Goal: Information Seeking & Learning: Learn about a topic

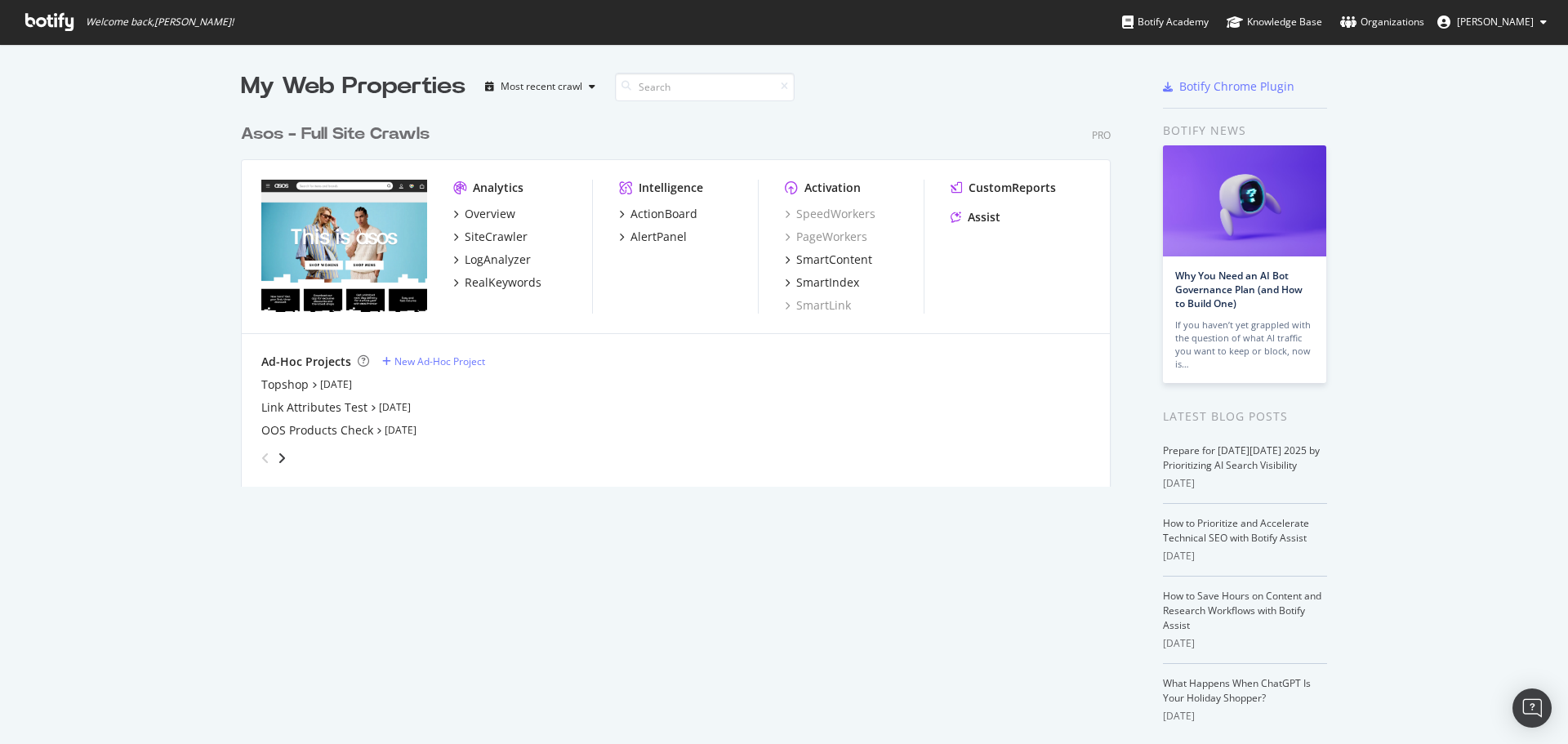
scroll to position [731, 1543]
click at [483, 207] on div "Overview" at bounding box center [490, 214] width 51 height 16
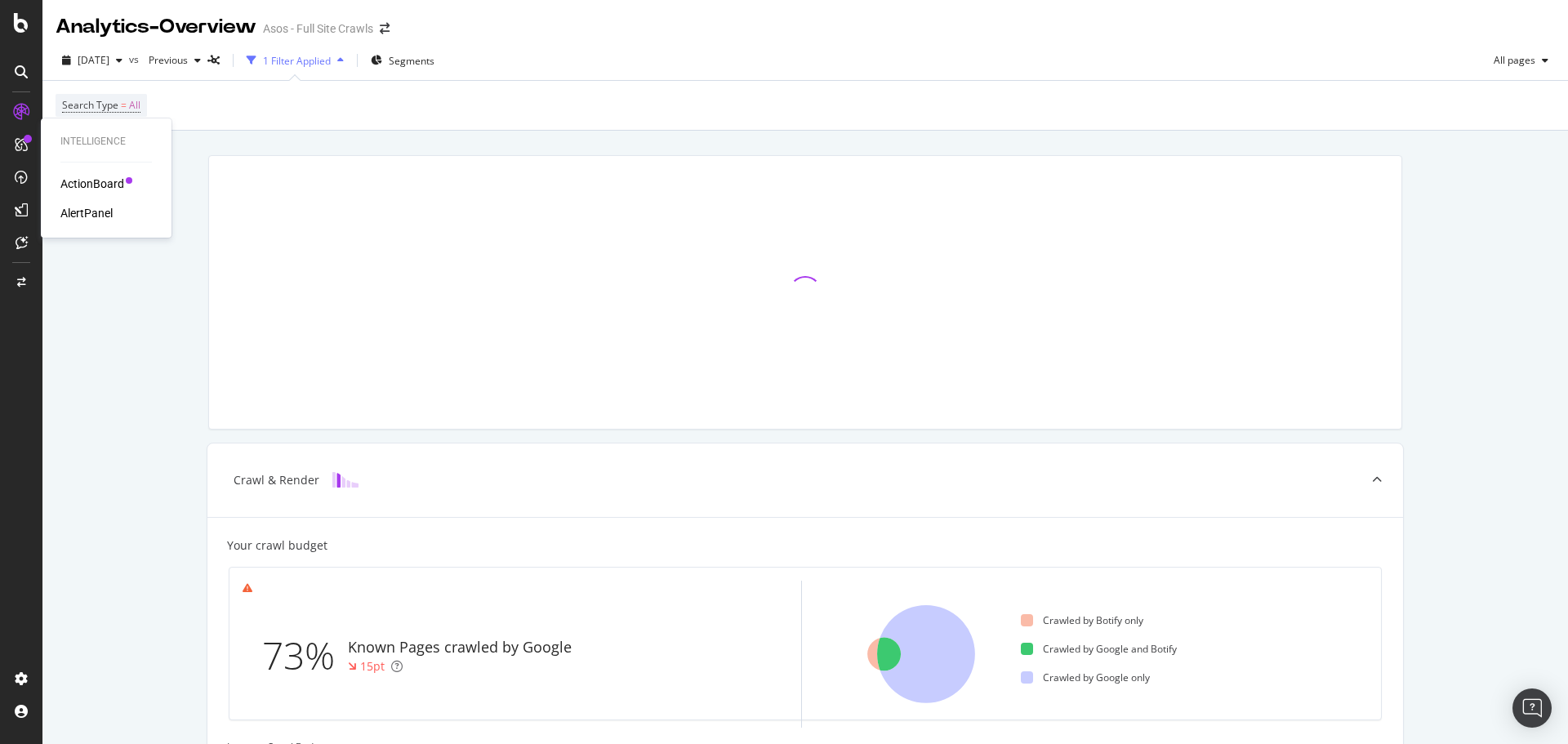
click at [98, 187] on div "ActionBoard" at bounding box center [92, 184] width 64 height 16
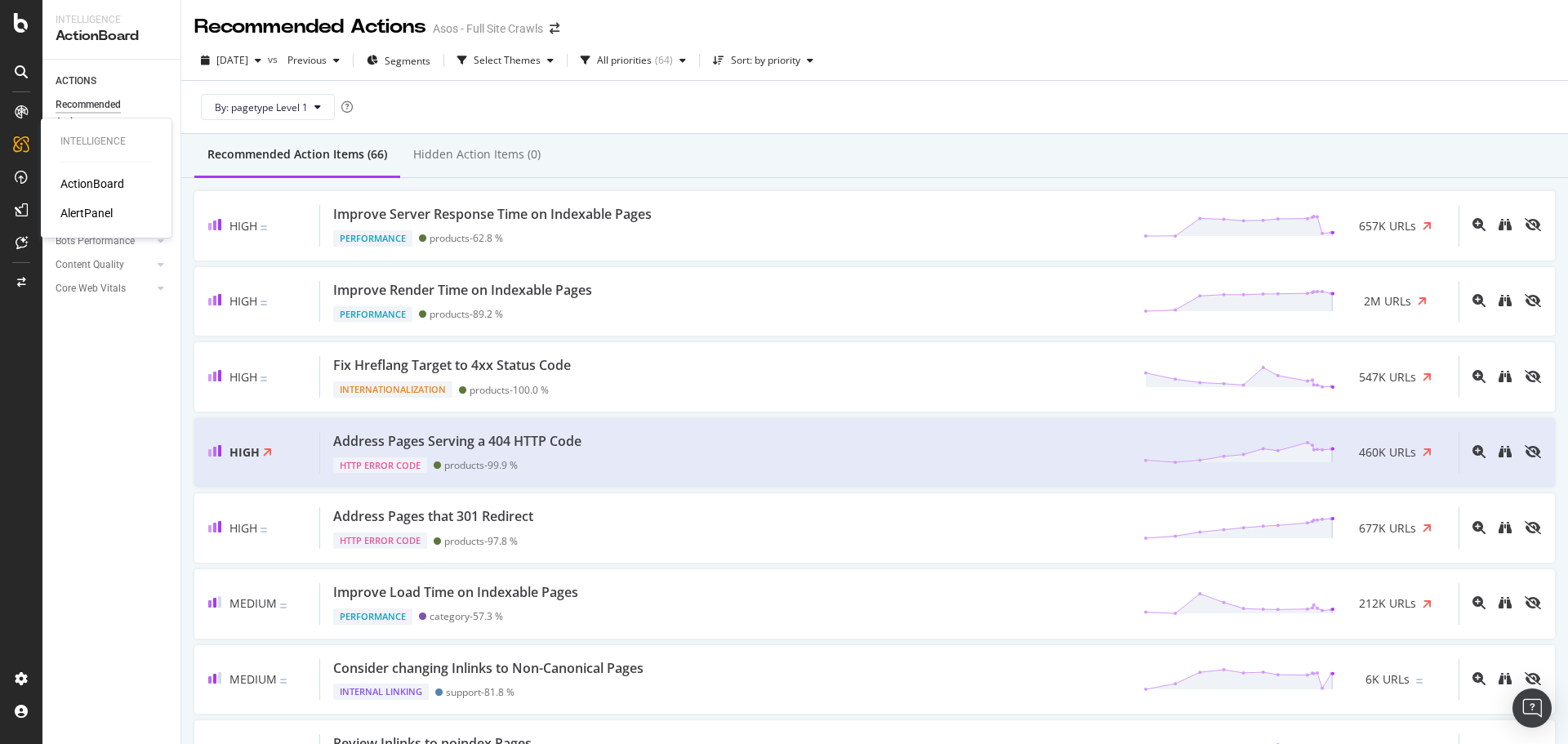
click at [87, 210] on div "AlertPanel" at bounding box center [87, 213] width 52 height 16
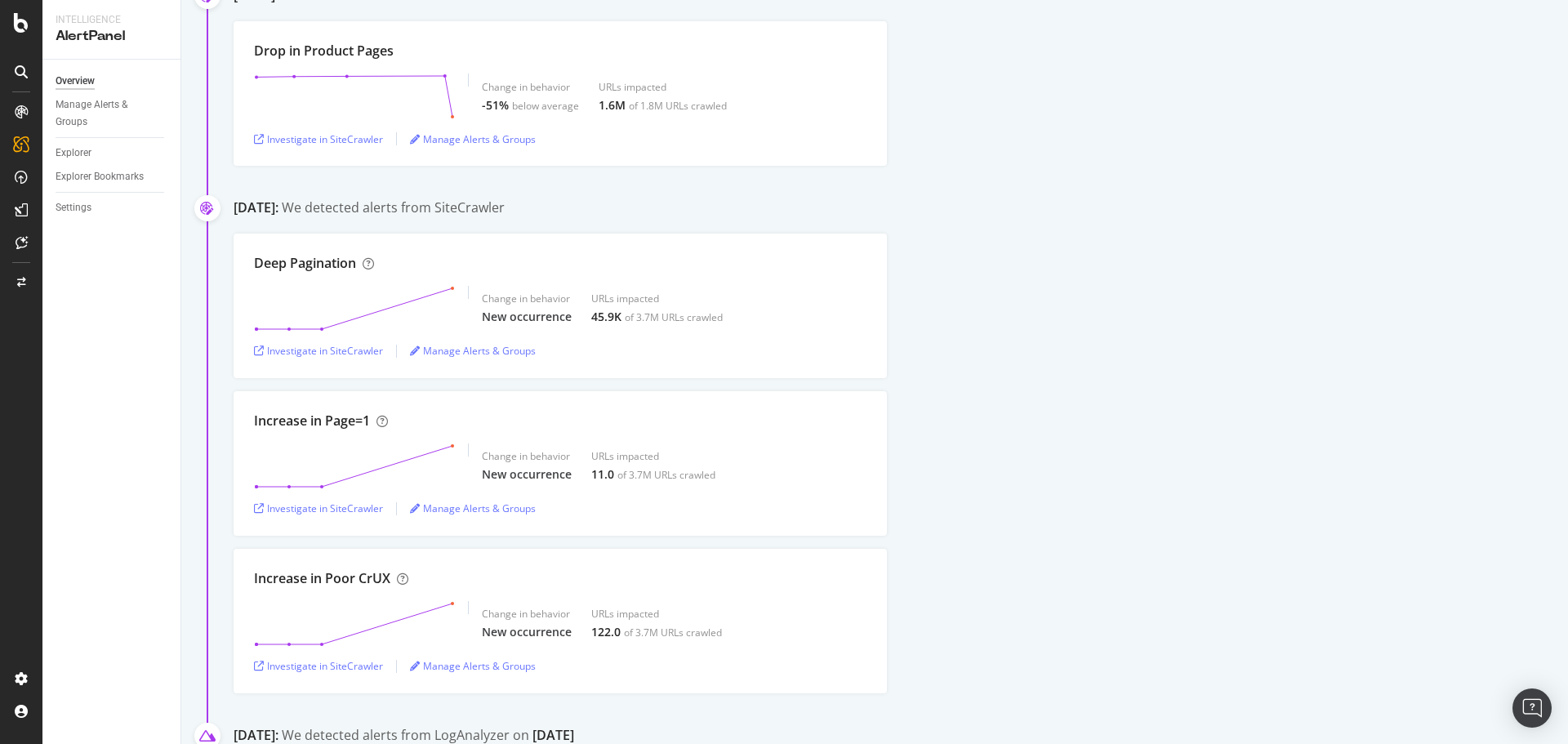
scroll to position [245, 0]
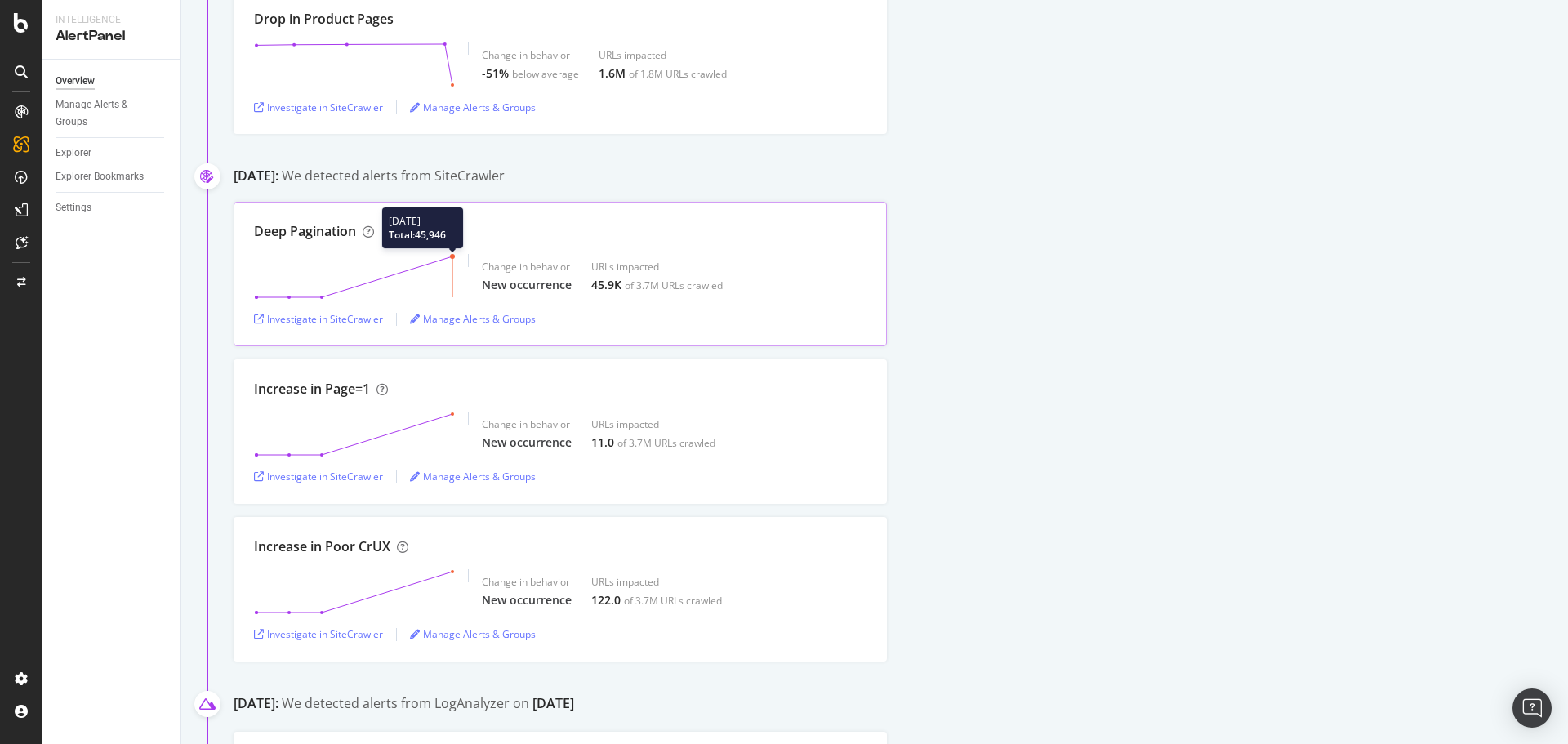
click at [430, 286] on polygon at bounding box center [354, 277] width 196 height 41
click at [349, 321] on div "Investigate in SiteCrawler" at bounding box center [319, 320] width 129 height 14
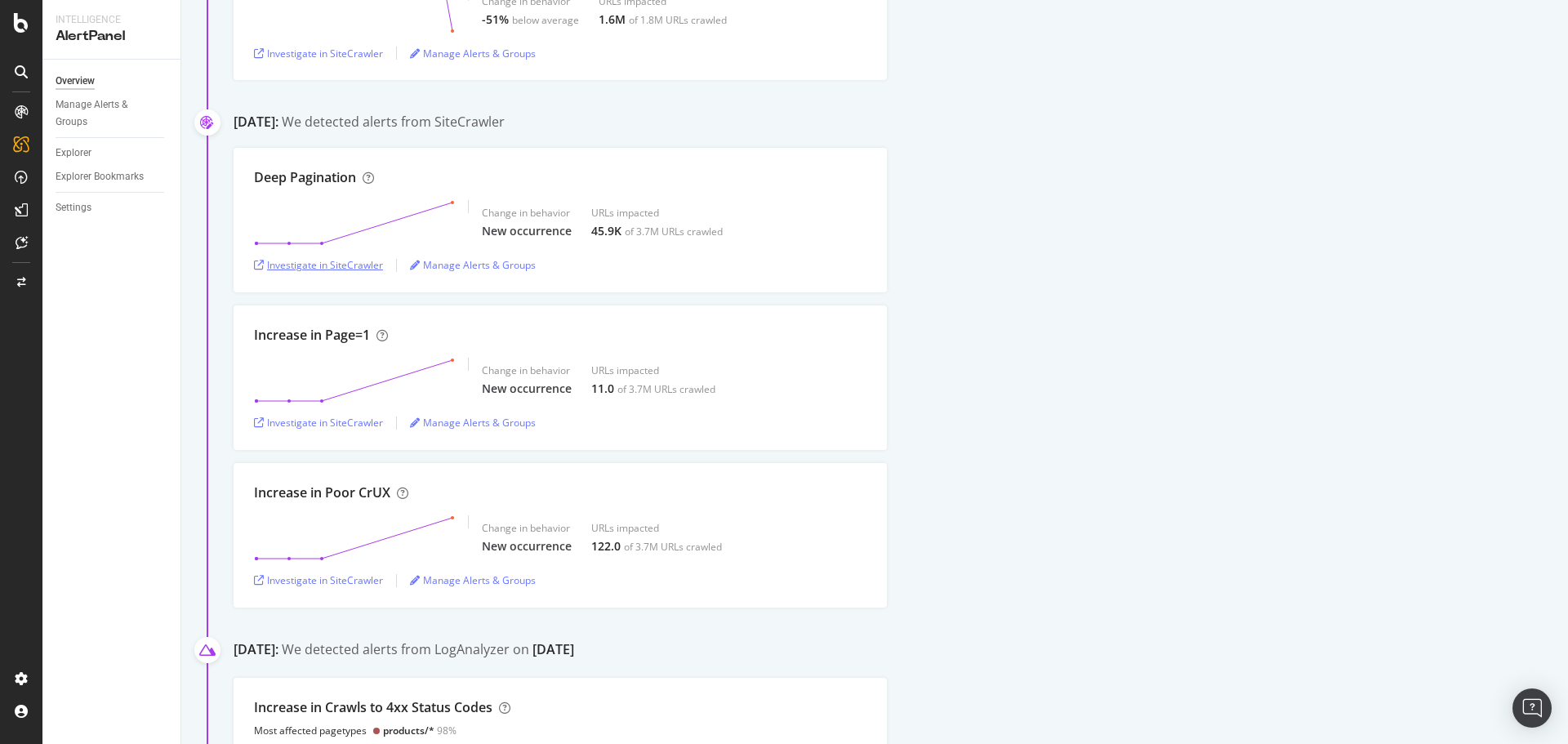
scroll to position [327, 0]
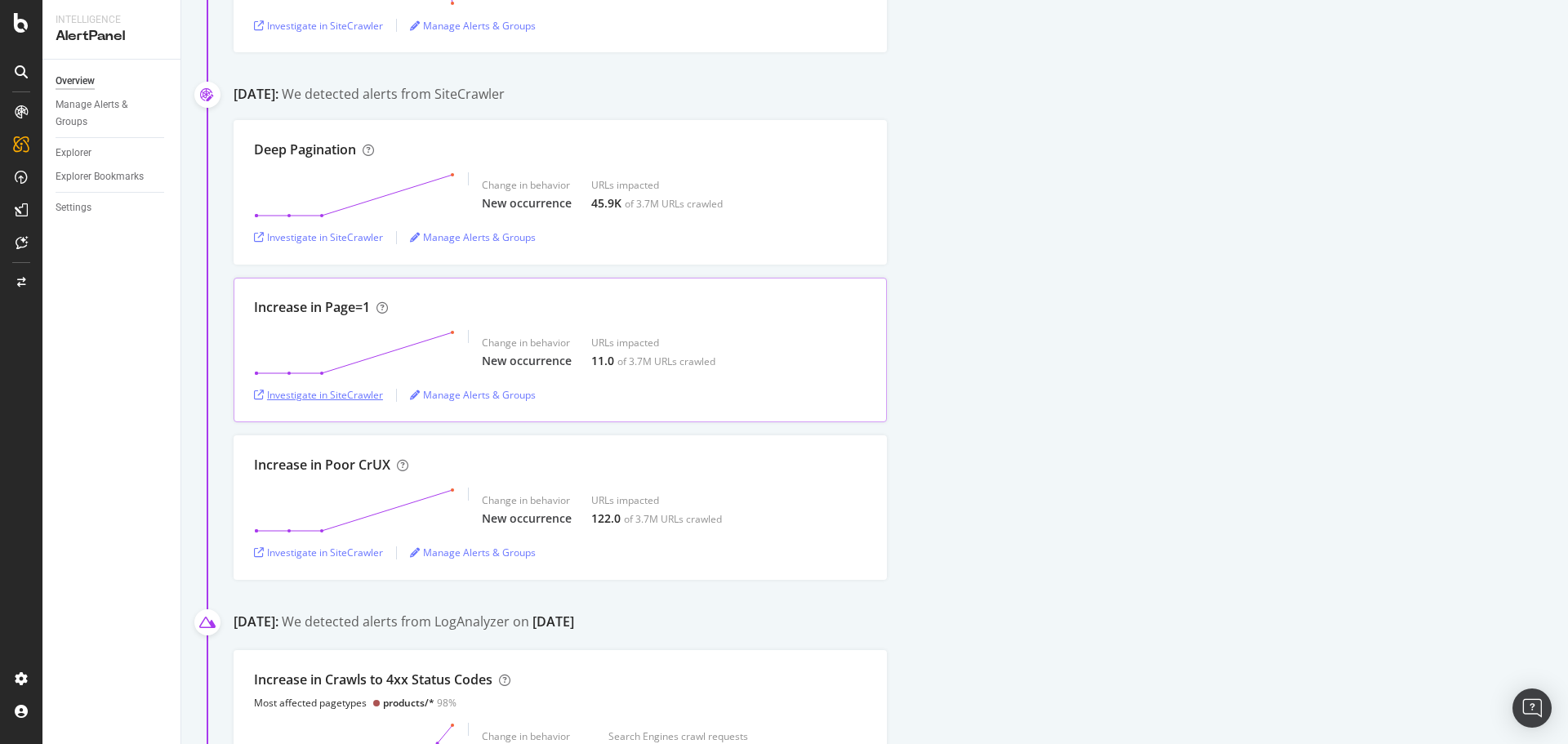
click at [379, 400] on div "Investigate in SiteCrawler" at bounding box center [319, 395] width 129 height 14
click at [354, 561] on div "Investigate in SiteCrawler" at bounding box center [319, 552] width 129 height 24
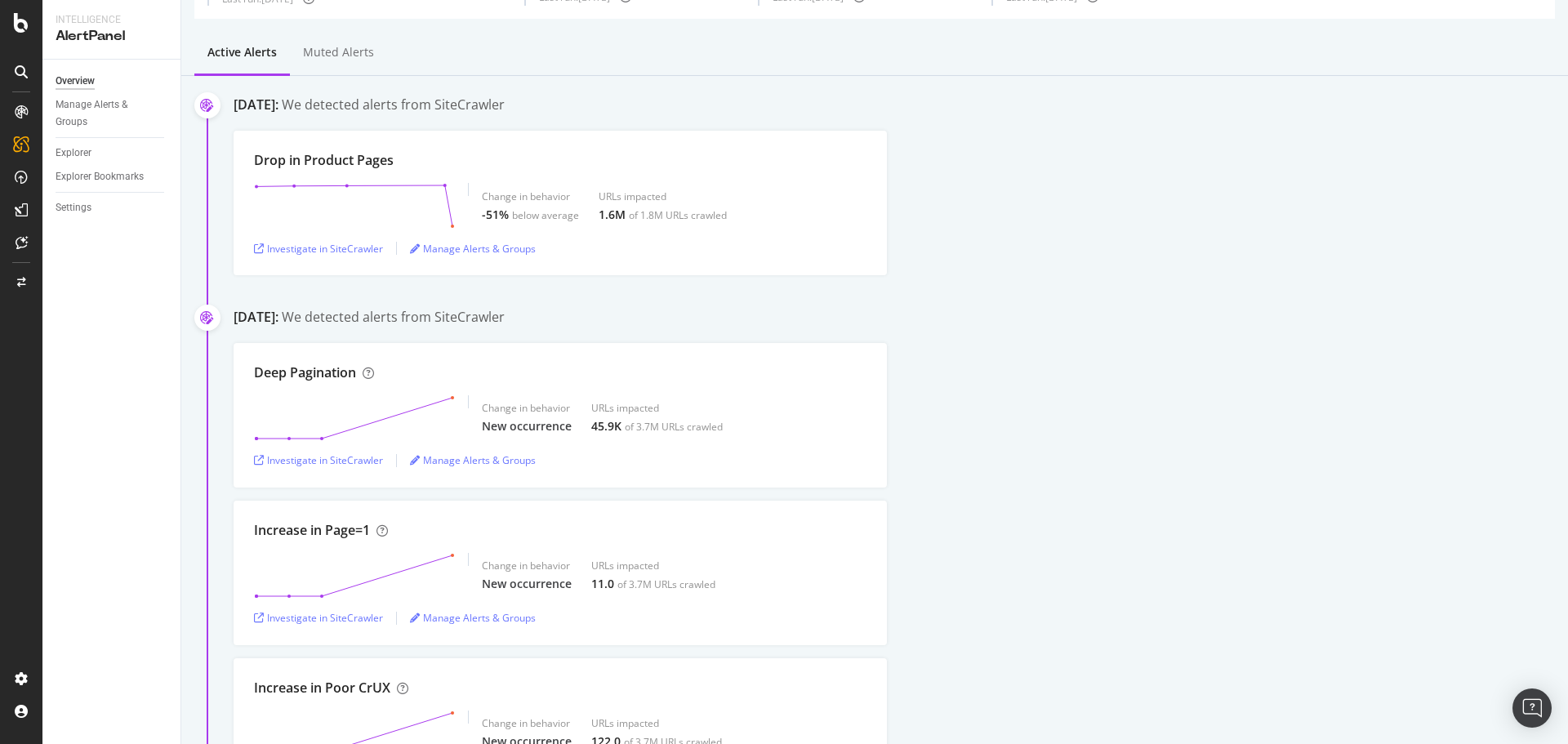
scroll to position [81, 0]
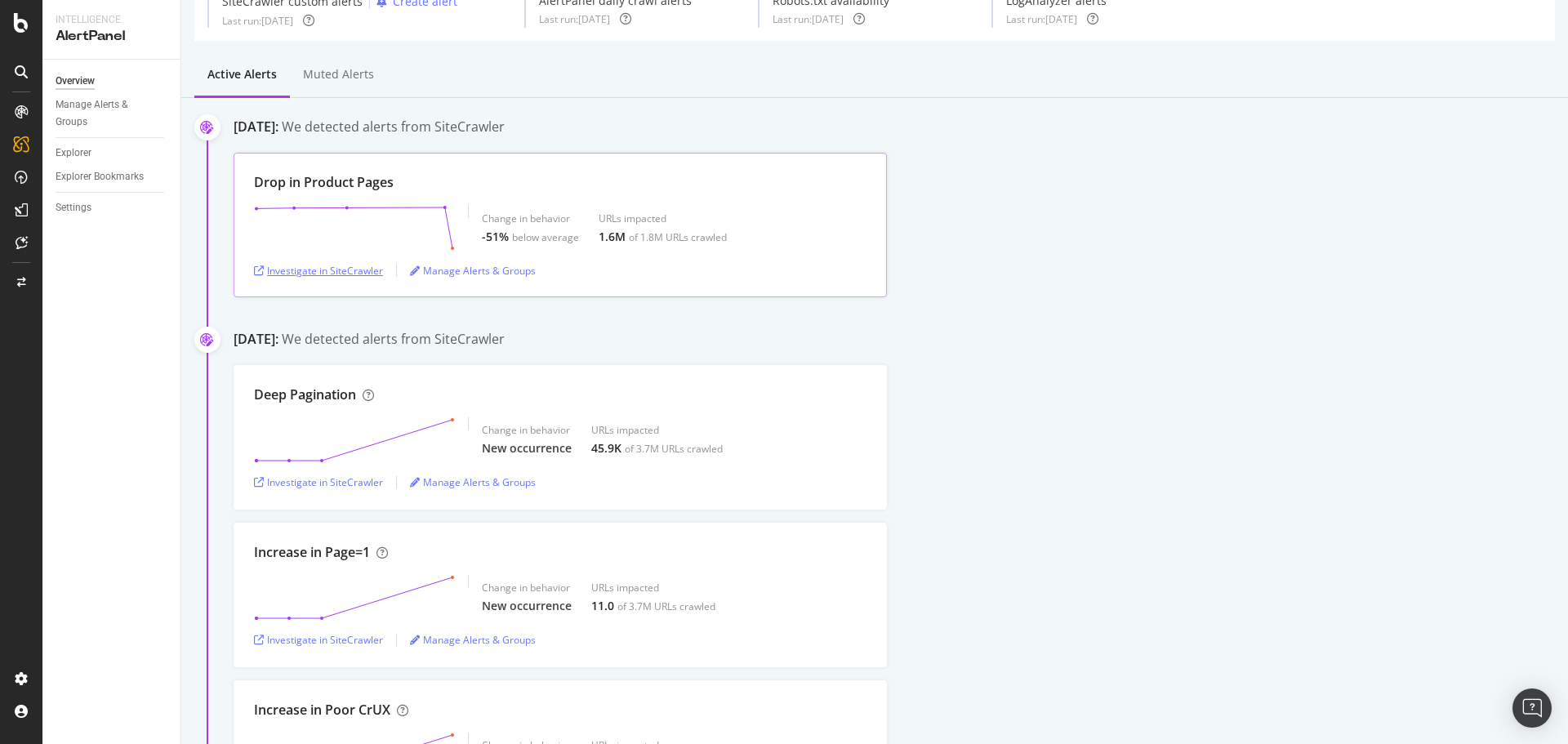
click at [338, 269] on div "Investigate in SiteCrawler" at bounding box center [319, 271] width 129 height 14
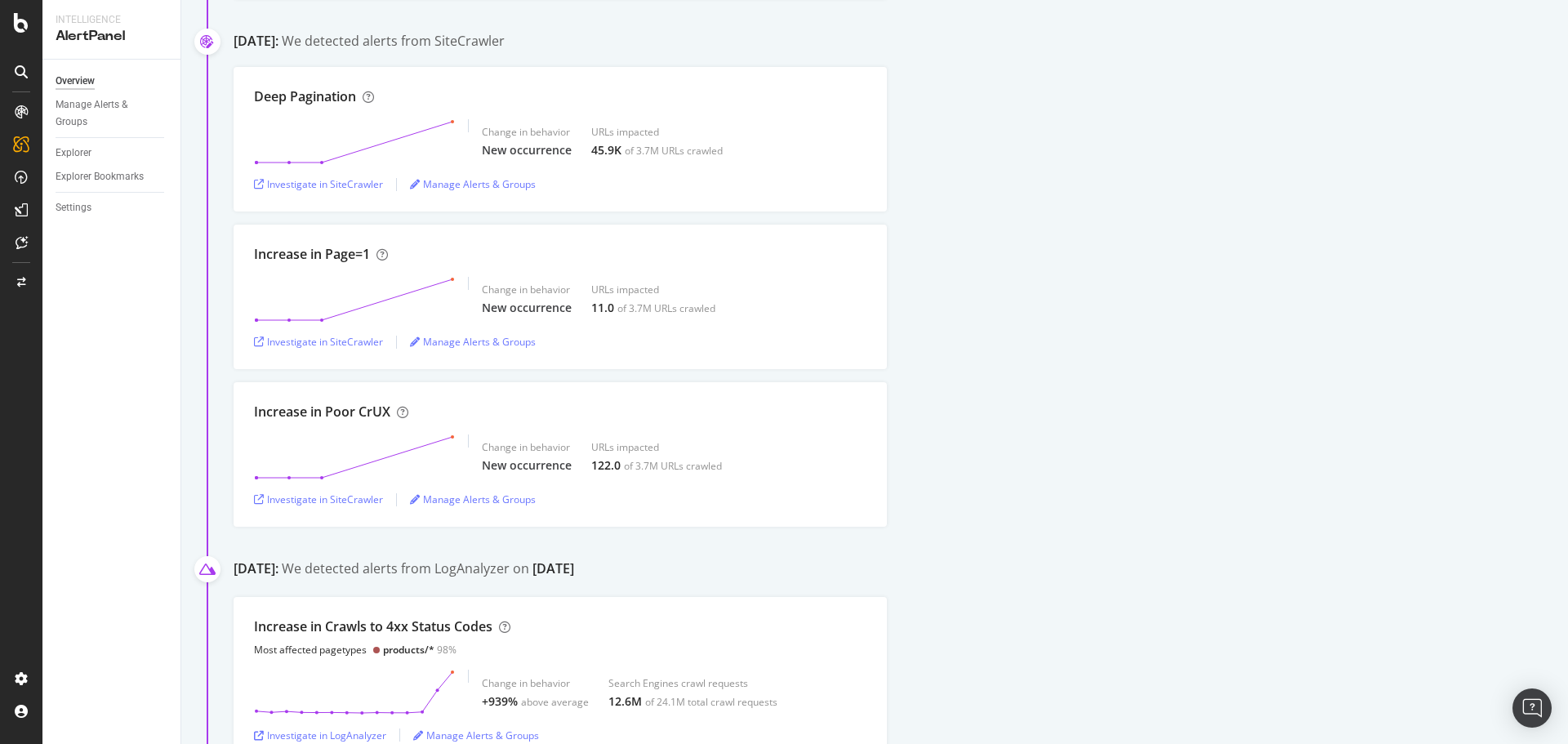
scroll to position [408, 0]
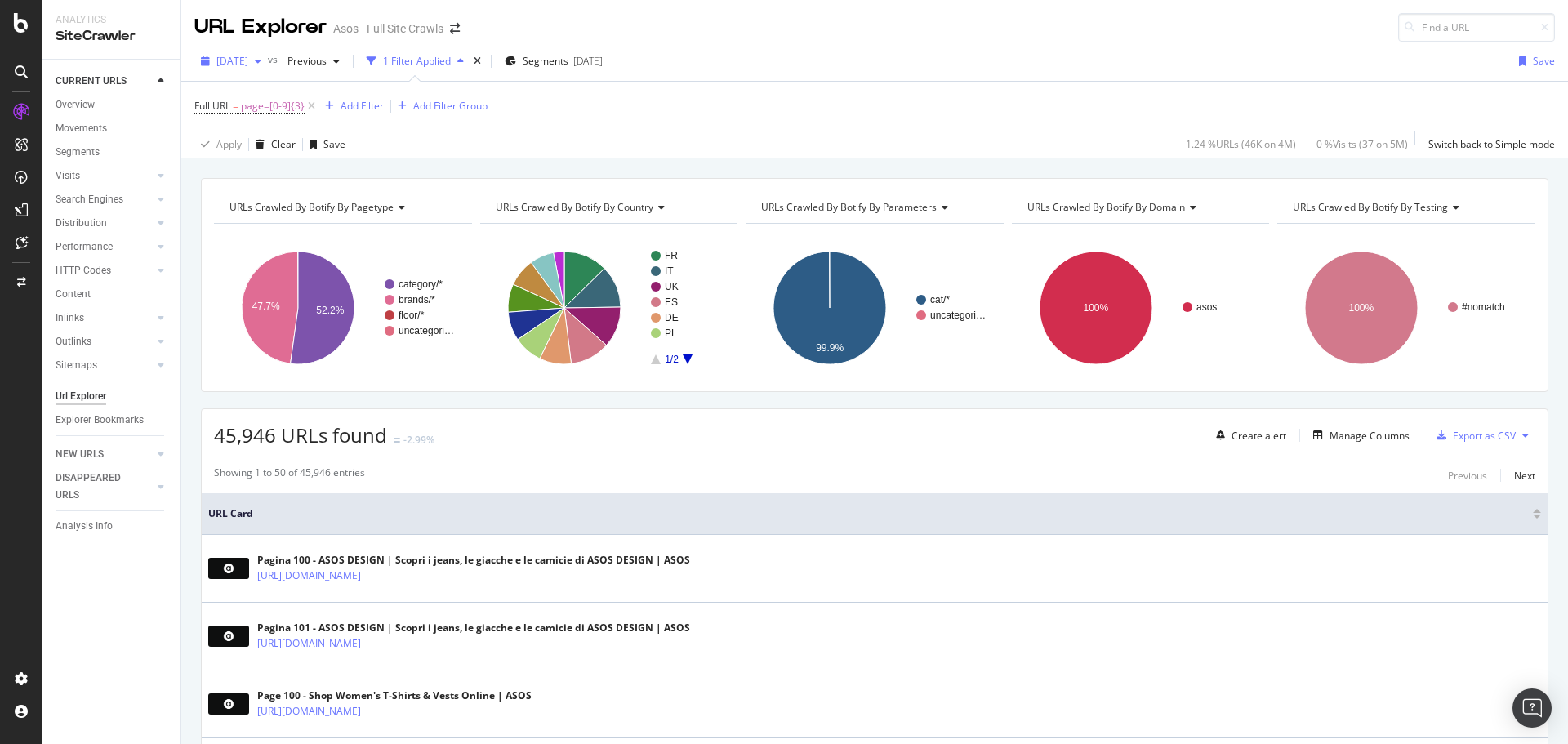
click at [248, 64] on span "[DATE]" at bounding box center [233, 61] width 32 height 14
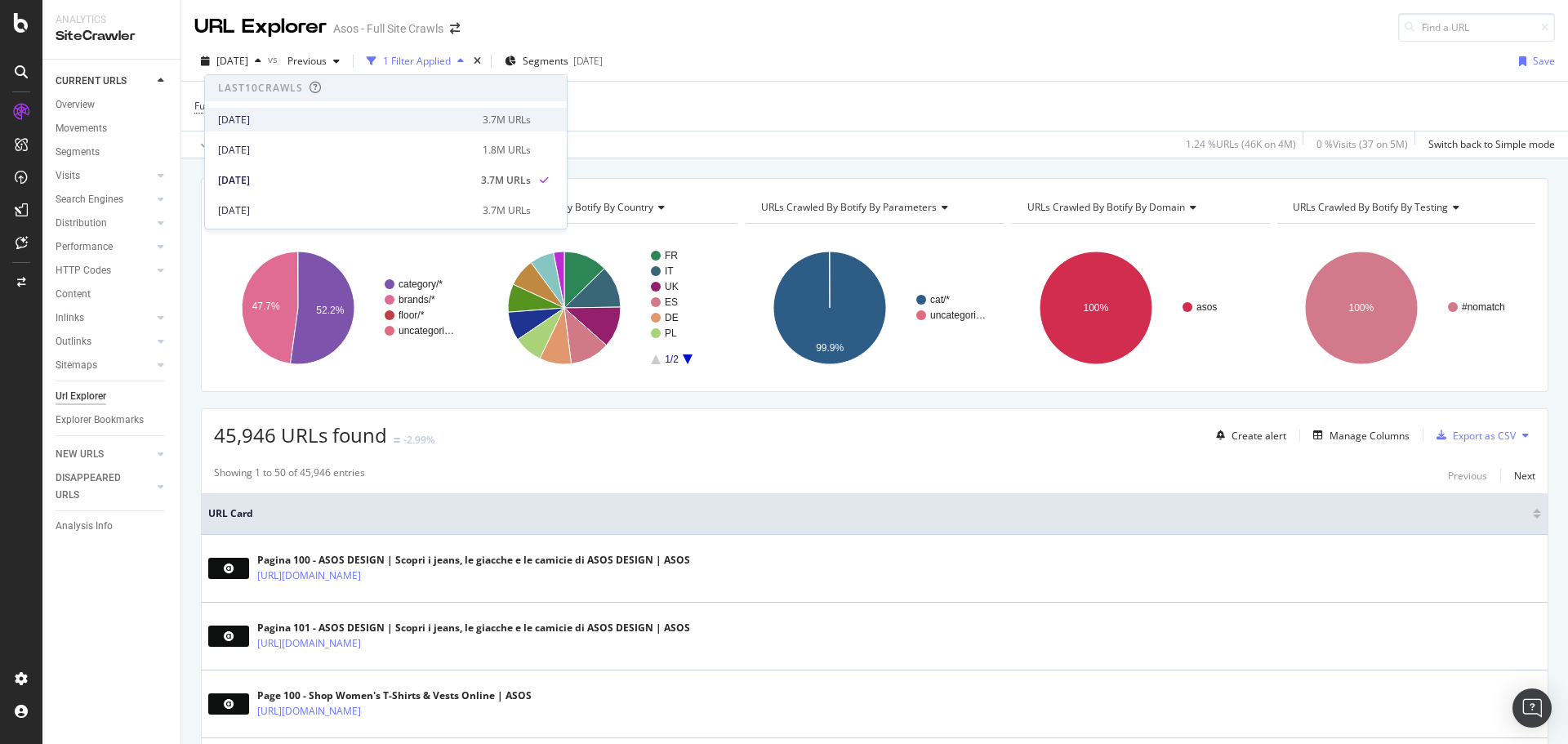
click at [526, 118] on div "3.7M URLs" at bounding box center [507, 120] width 48 height 14
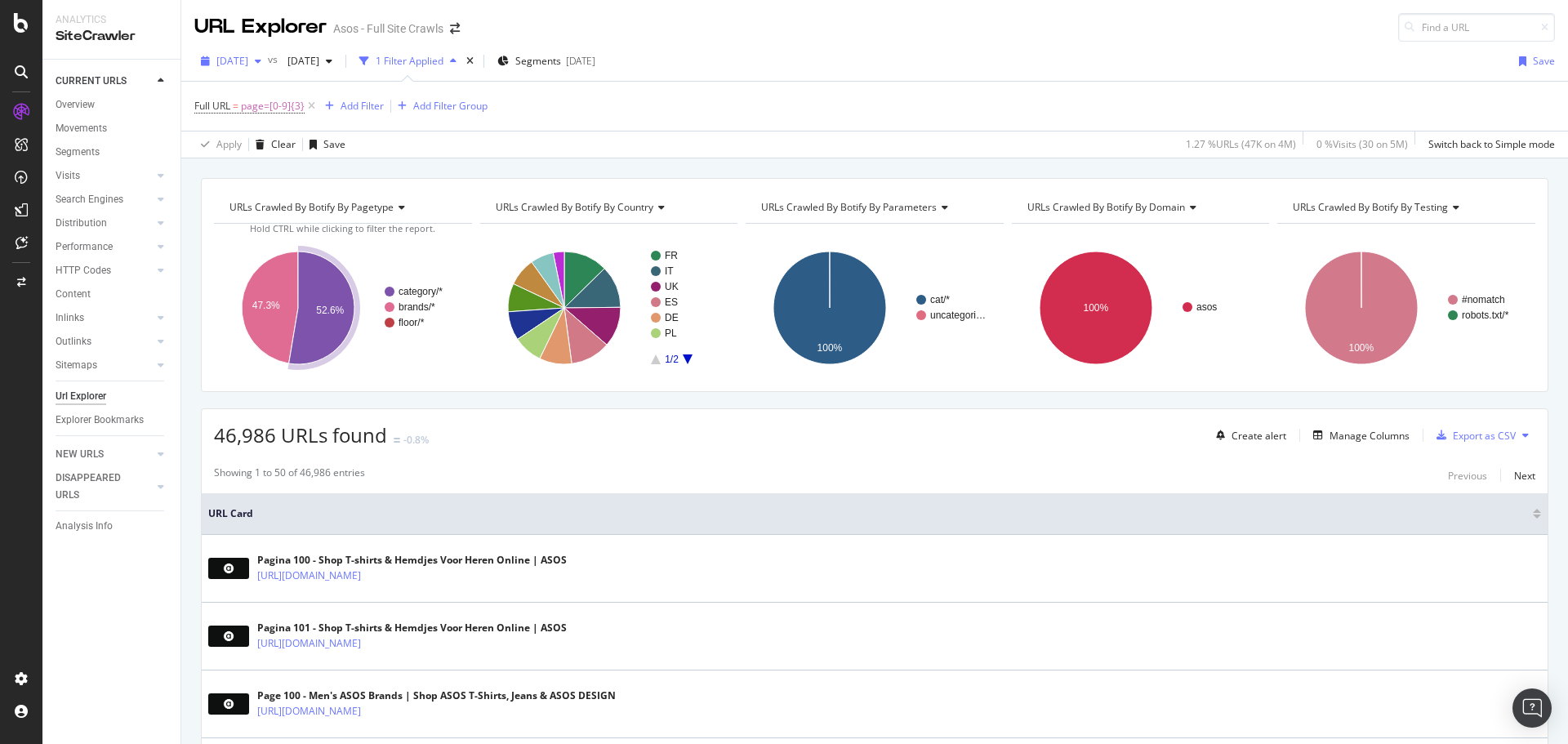
click at [248, 61] on span "[DATE]" at bounding box center [233, 61] width 32 height 14
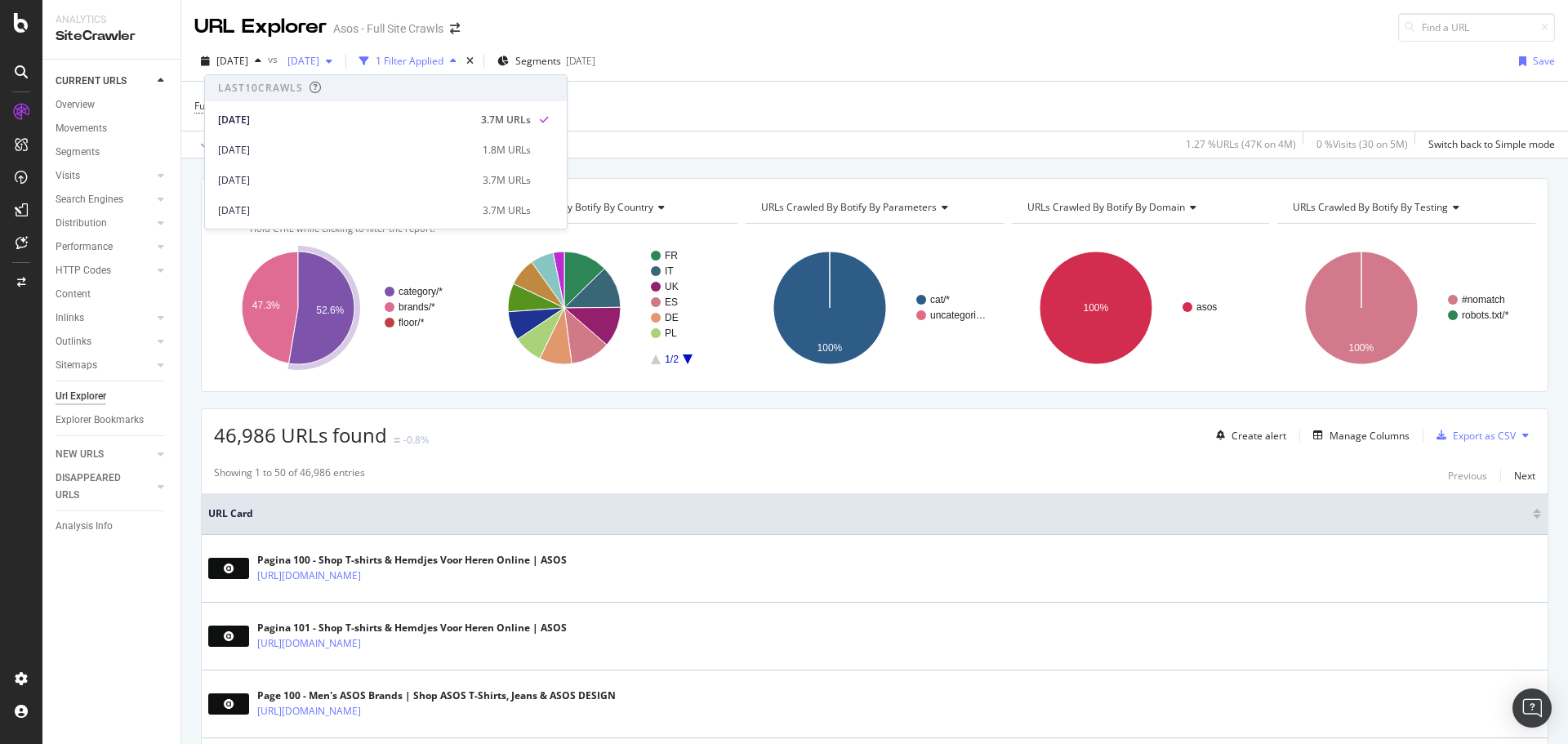
click at [320, 57] on span "[DATE]" at bounding box center [300, 61] width 38 height 14
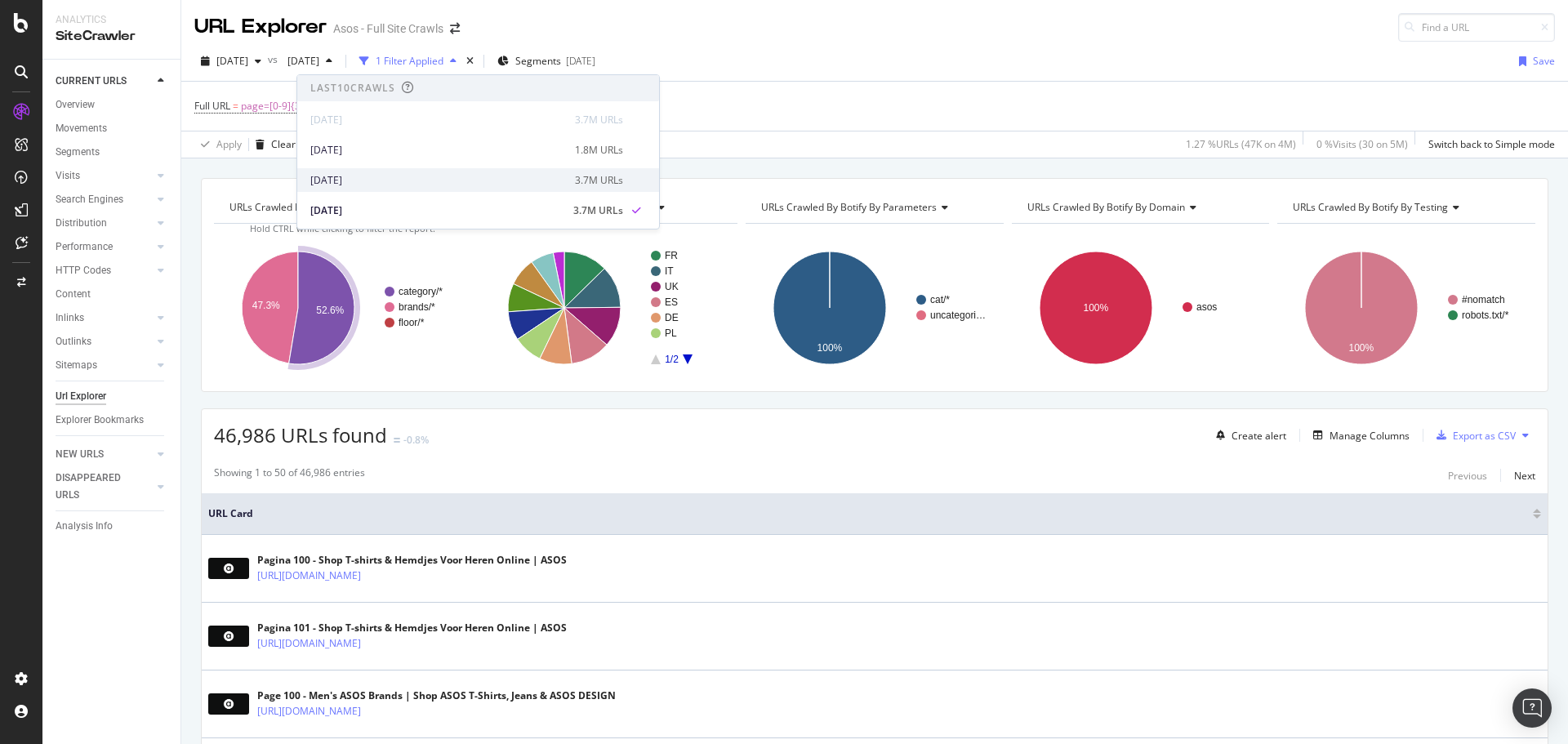
click at [413, 182] on div "[DATE]" at bounding box center [438, 180] width 255 height 14
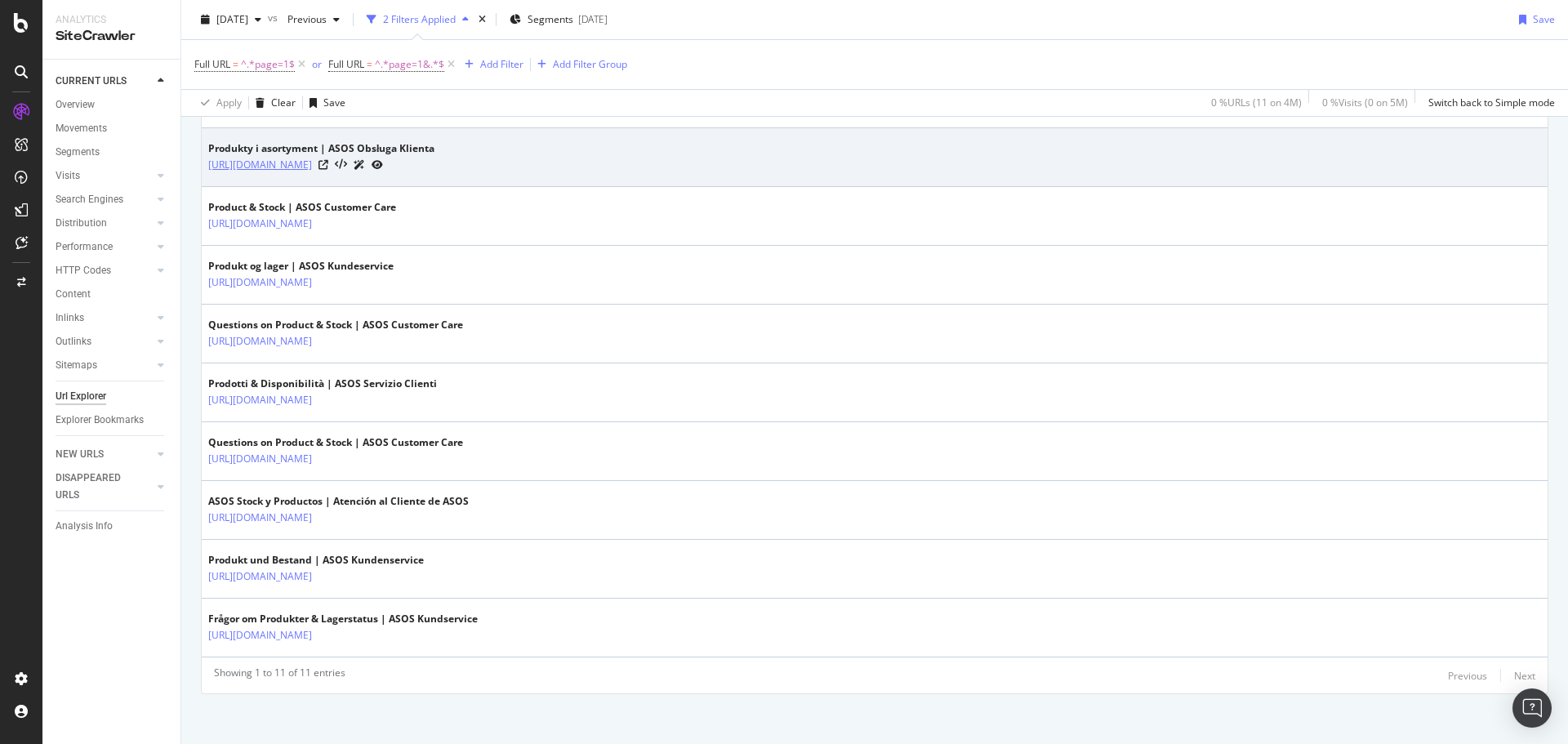
scroll to position [532, 0]
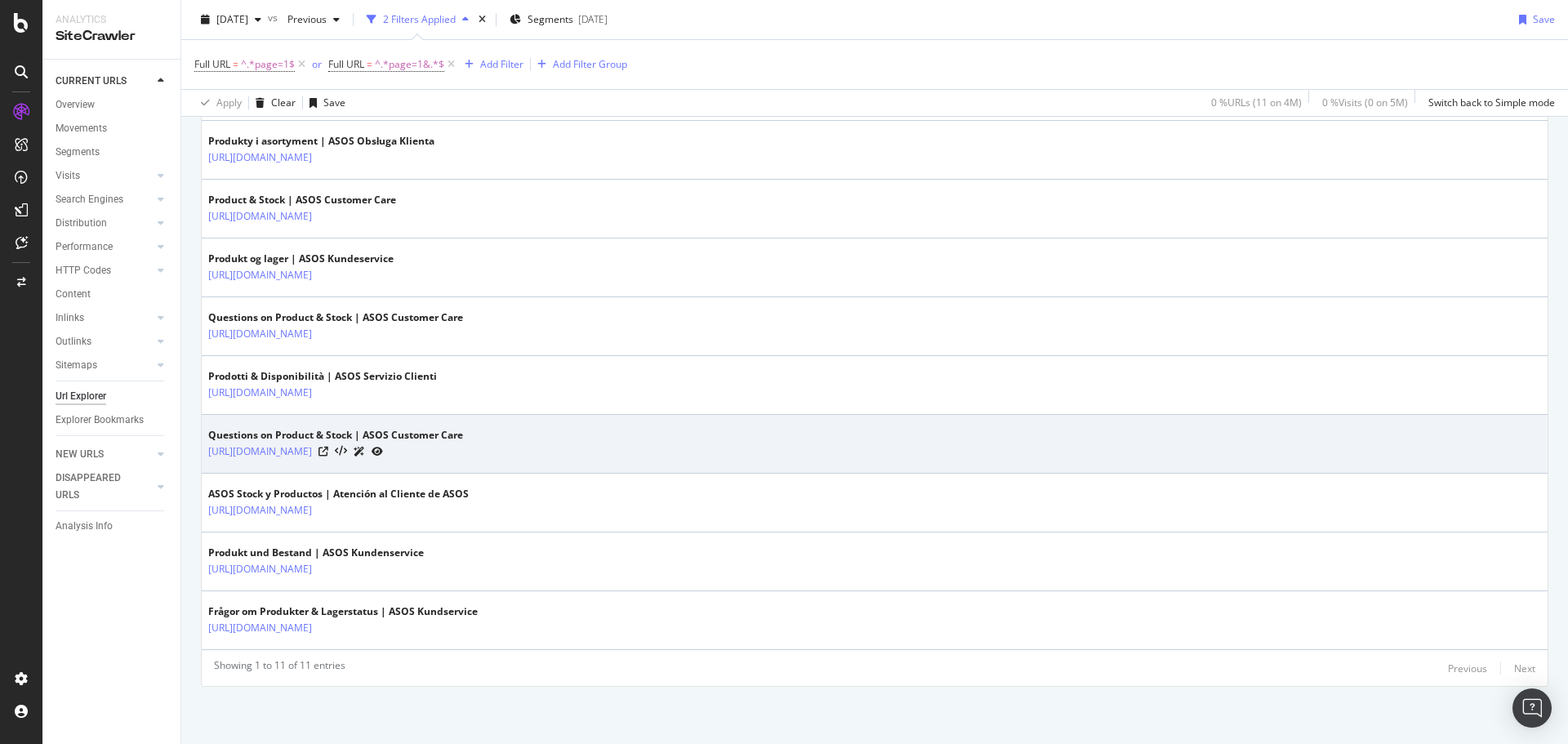
click at [383, 449] on div at bounding box center [351, 450] width 64 height 17
click at [328, 449] on icon at bounding box center [323, 451] width 10 height 10
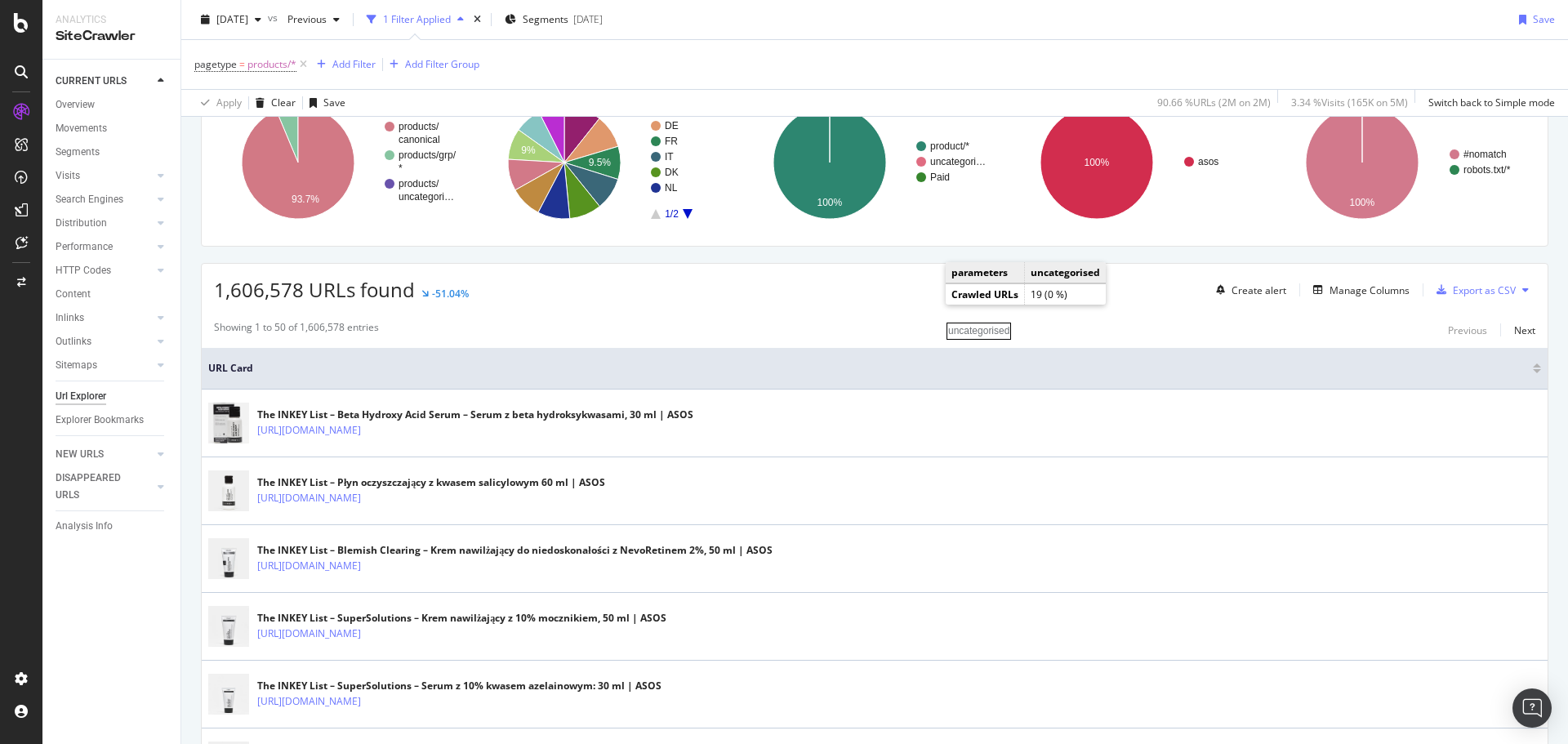
scroll to position [163, 0]
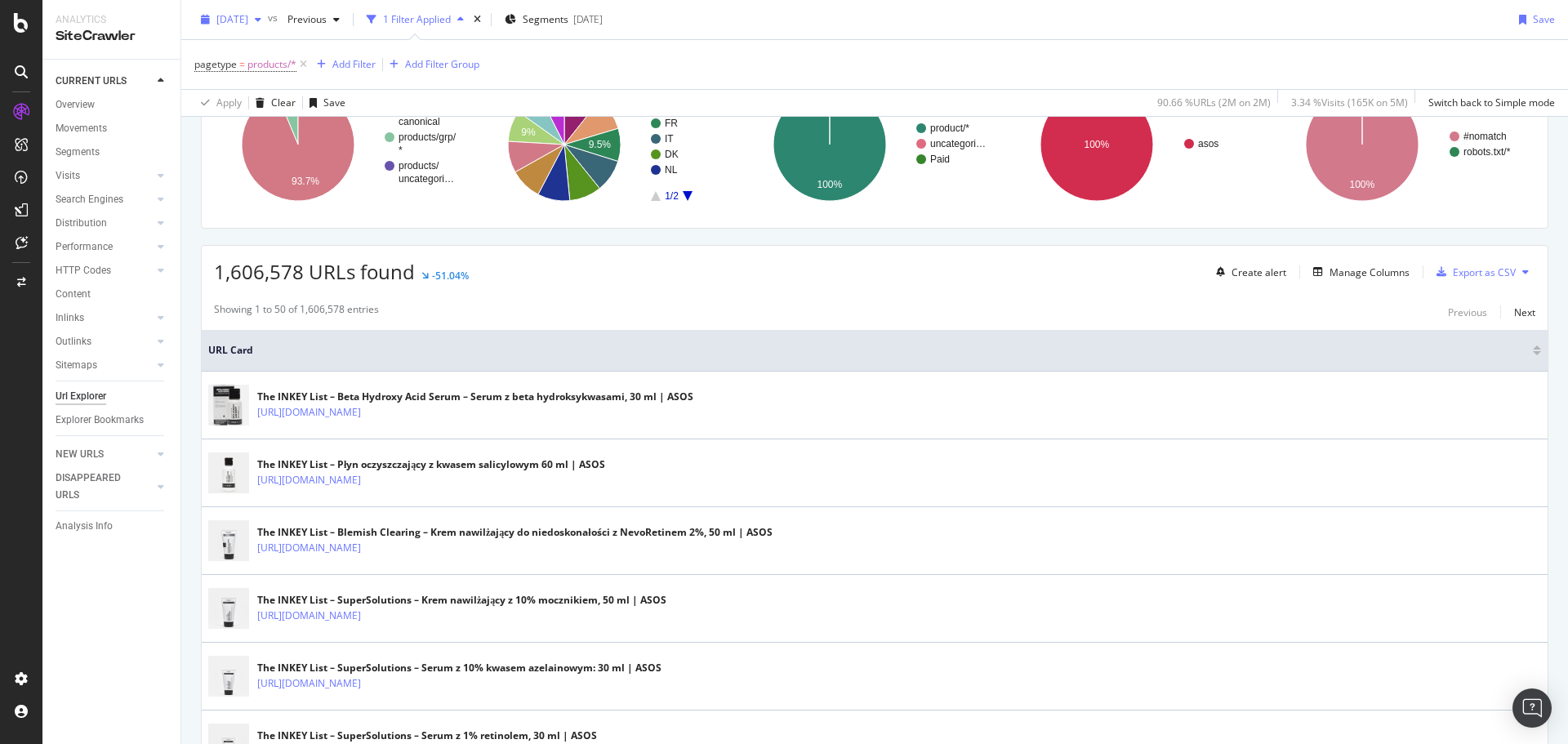
click at [248, 21] on span "[DATE]" at bounding box center [233, 20] width 32 height 14
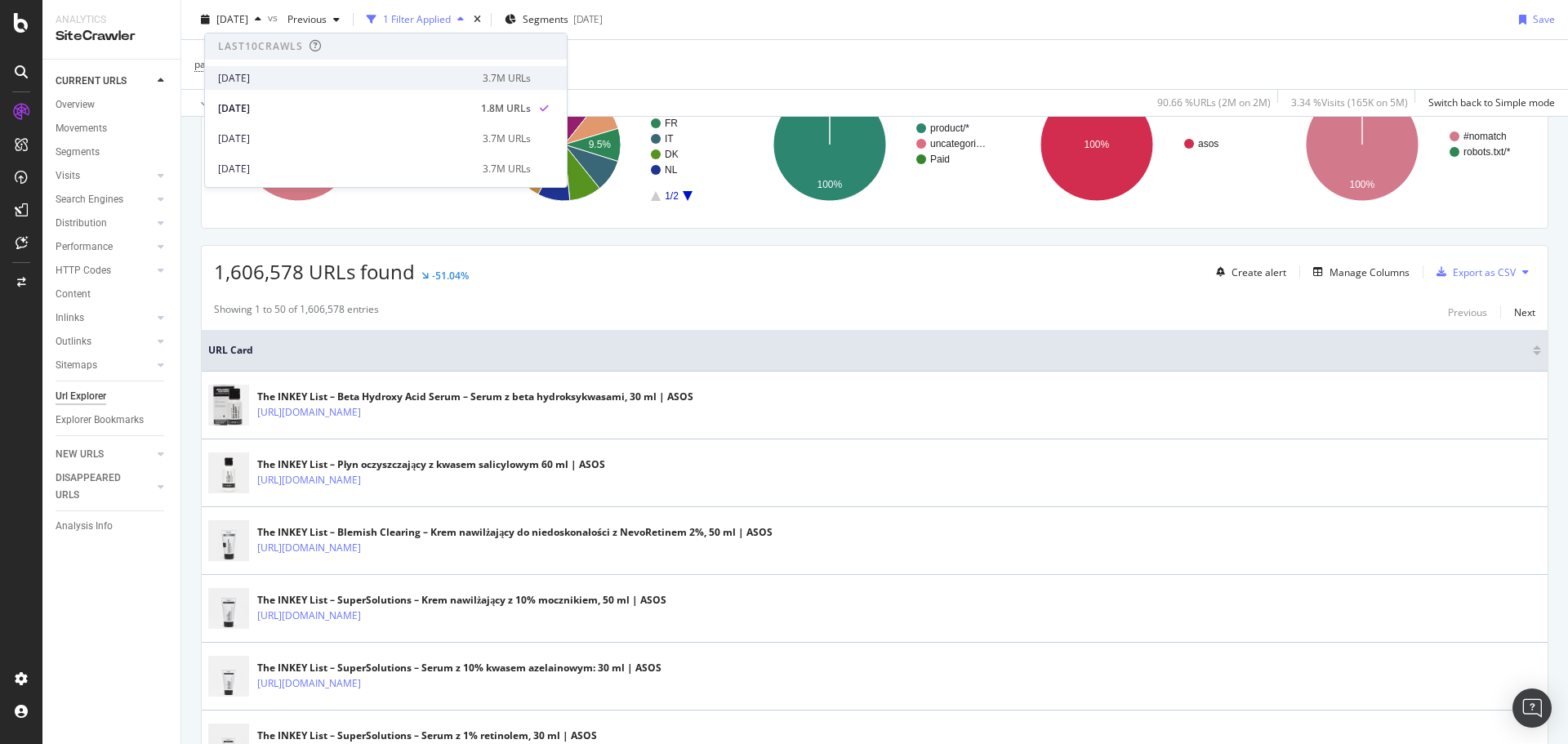
click at [268, 75] on div "2025 Oct. 1st" at bounding box center [345, 78] width 255 height 14
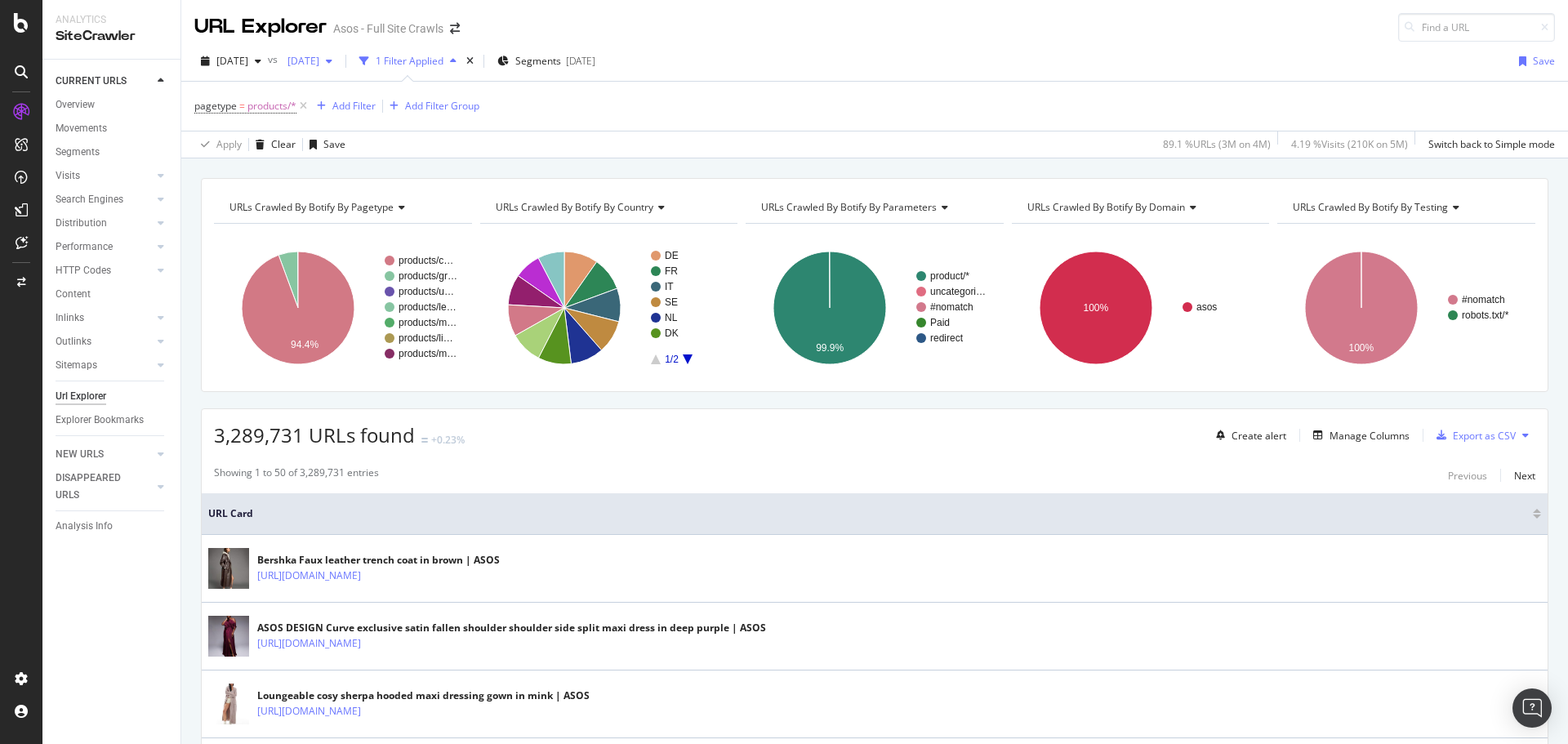
click at [320, 60] on span "[DATE]" at bounding box center [300, 61] width 38 height 14
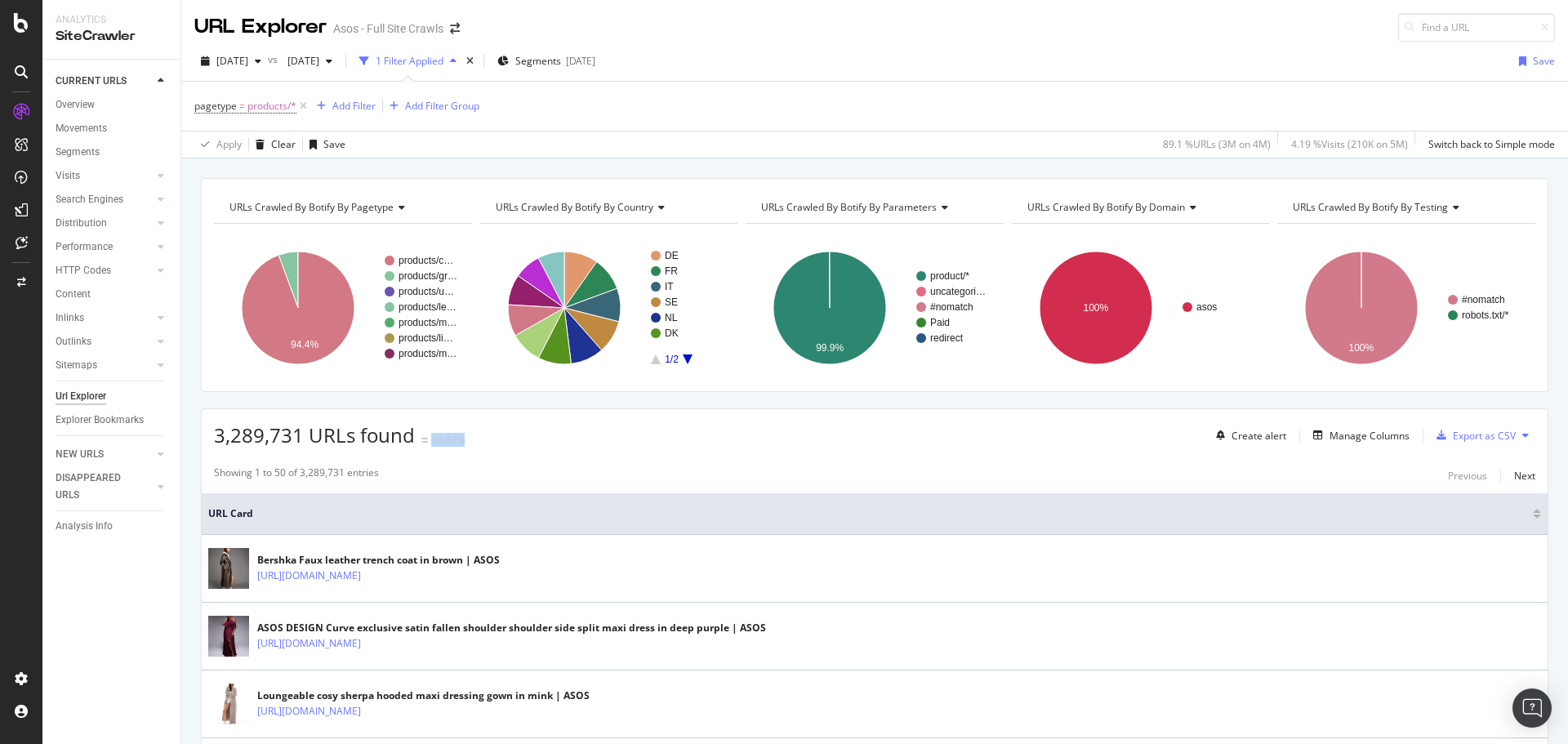
drag, startPoint x: 430, startPoint y: 439, endPoint x: 490, endPoint y: 436, distance: 60.1
click at [490, 436] on div "3,289,731 URLs found +0.23% Create alert Manage Columns Export as CSV" at bounding box center [874, 429] width 1346 height 40
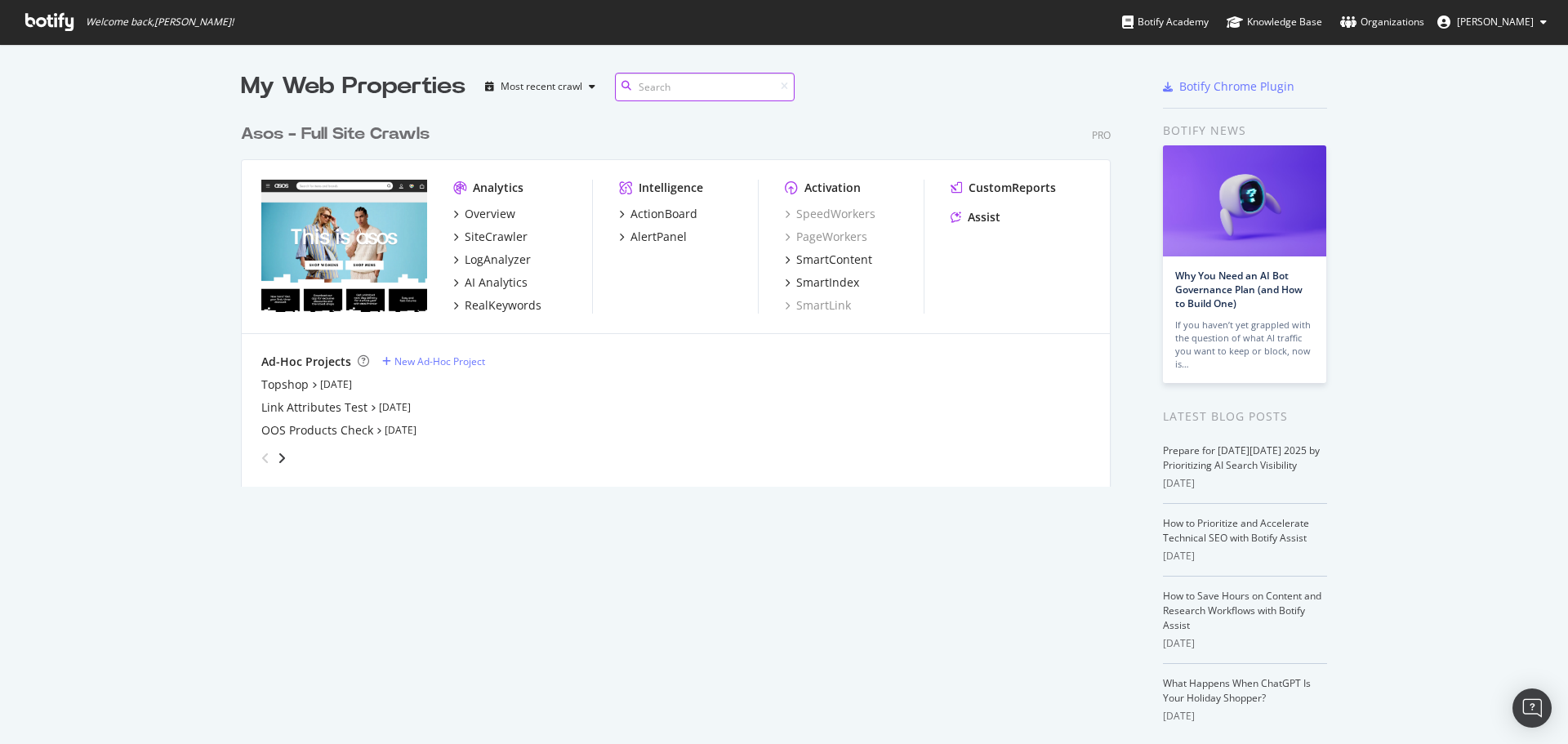
scroll to position [372, 871]
click at [652, 235] on div "AlertPanel" at bounding box center [658, 236] width 56 height 16
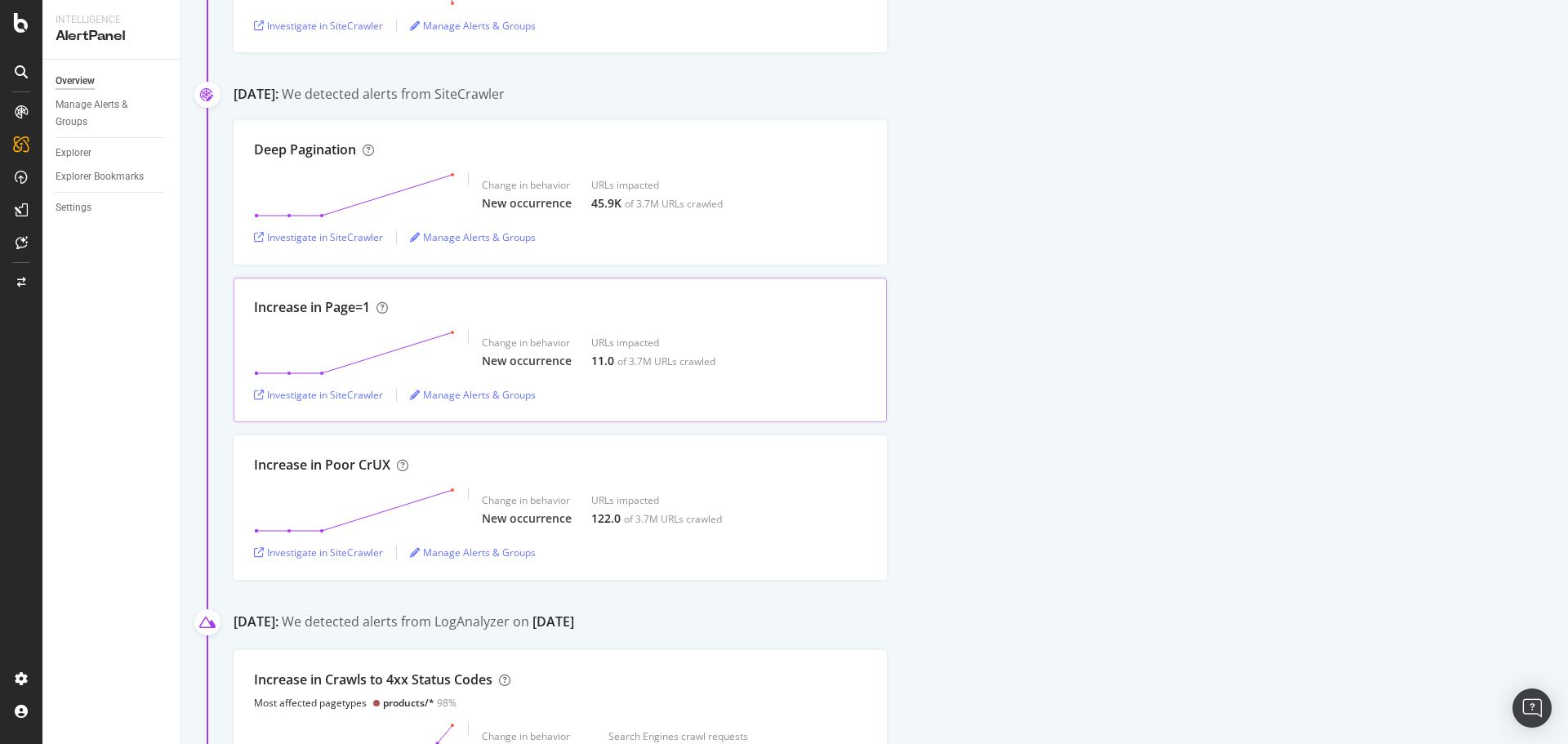
scroll to position [408, 0]
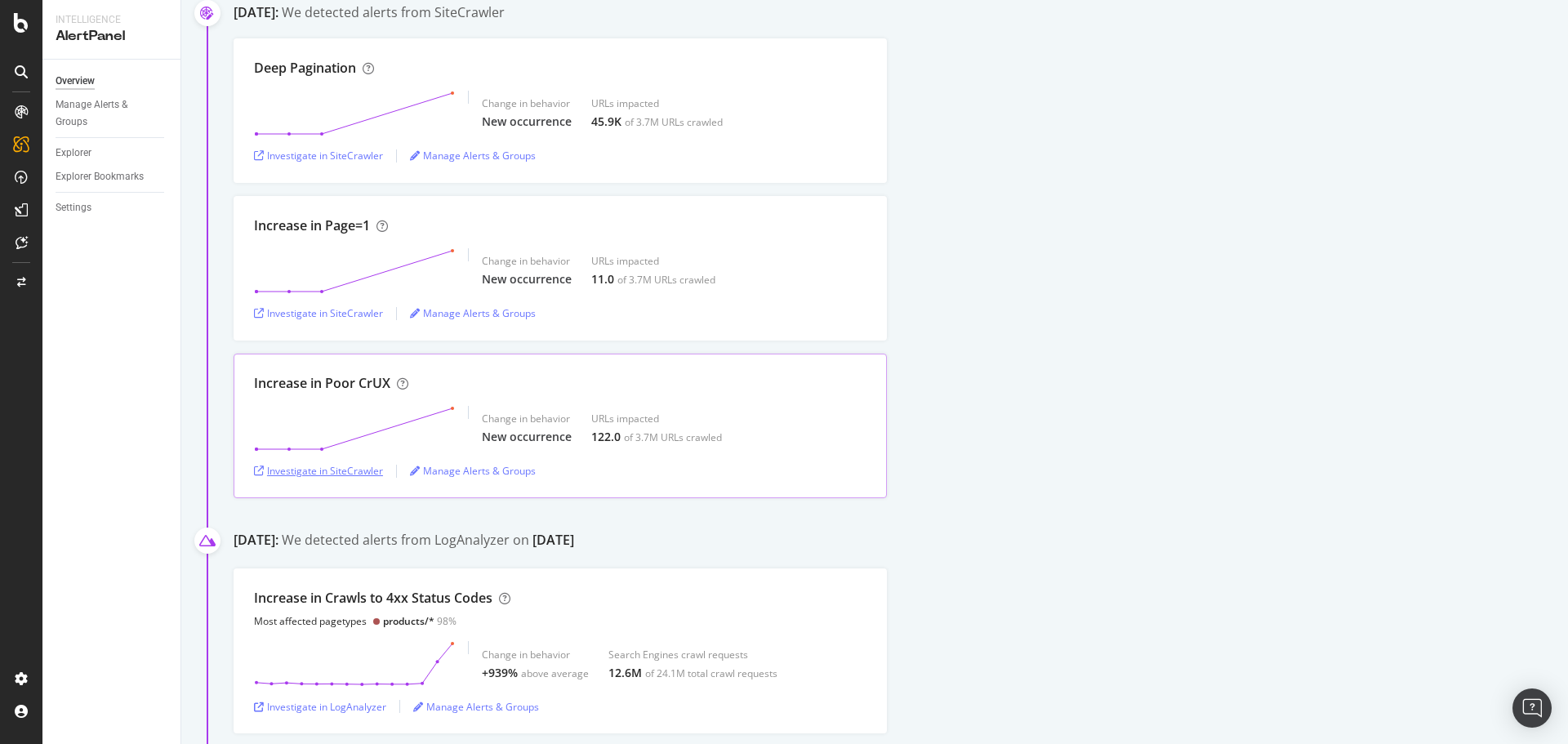
click at [351, 466] on div "Investigate in SiteCrawler" at bounding box center [319, 471] width 129 height 14
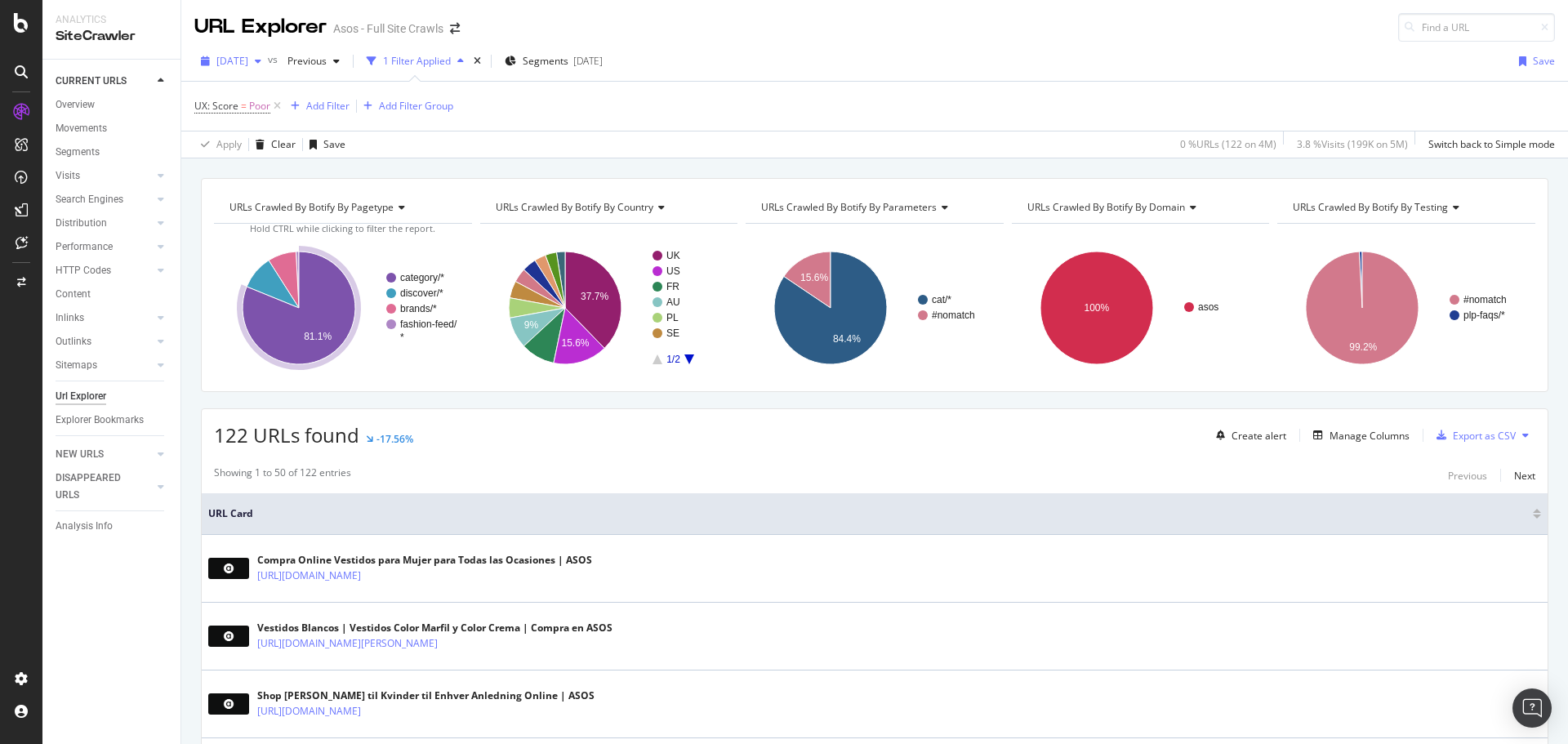
click at [248, 56] on span "[DATE]" at bounding box center [233, 61] width 32 height 14
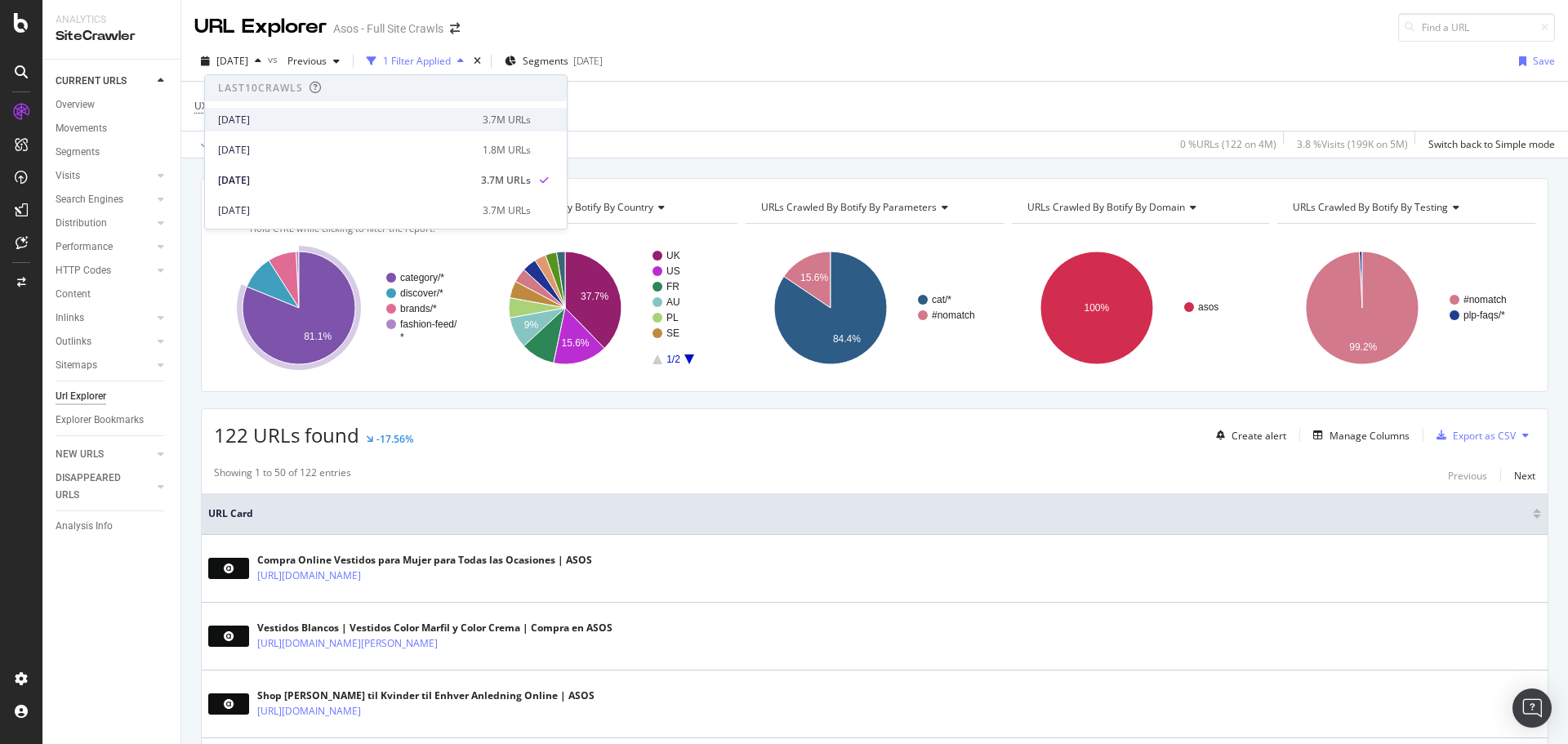
click at [316, 124] on div "[DATE]" at bounding box center [345, 120] width 255 height 14
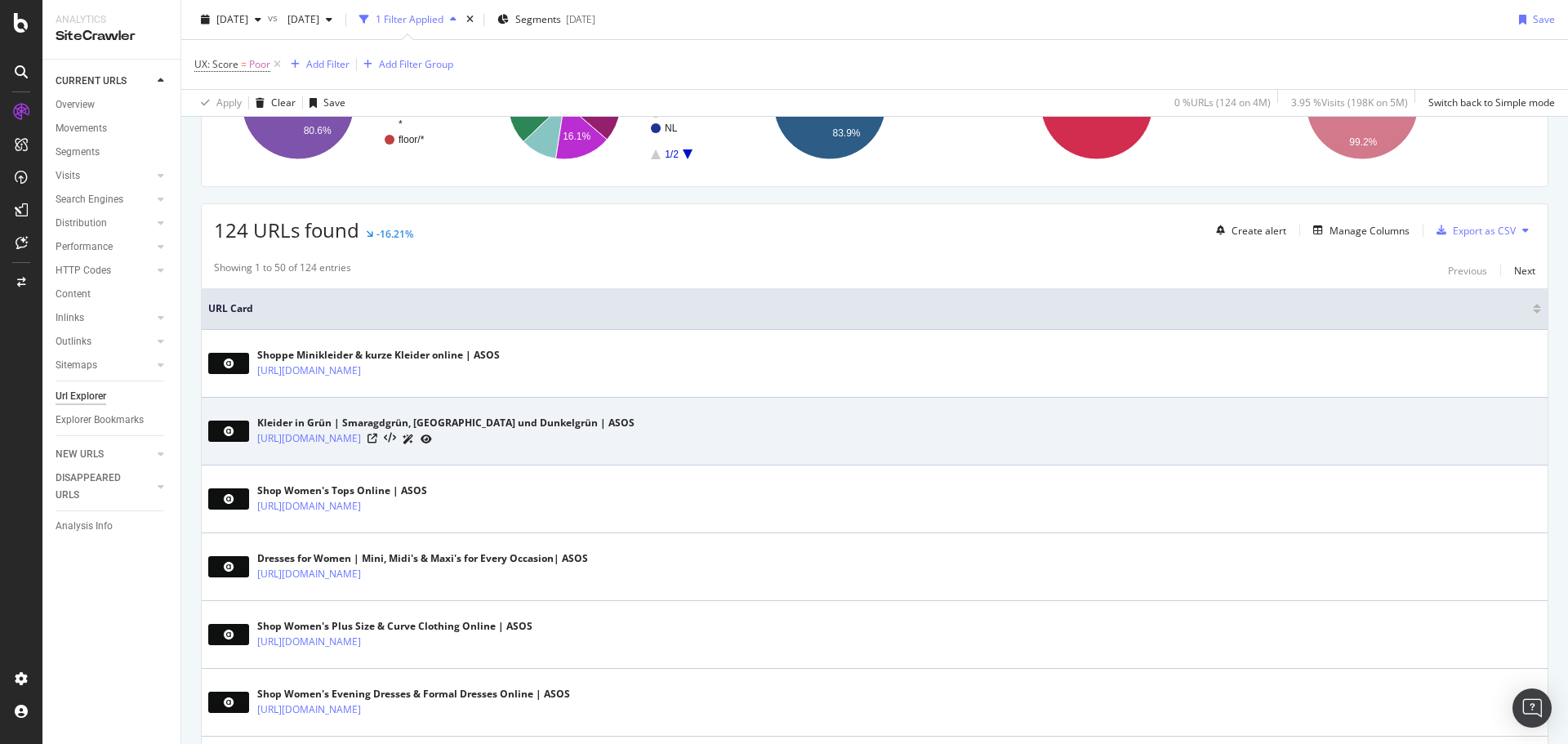
scroll to position [245, 0]
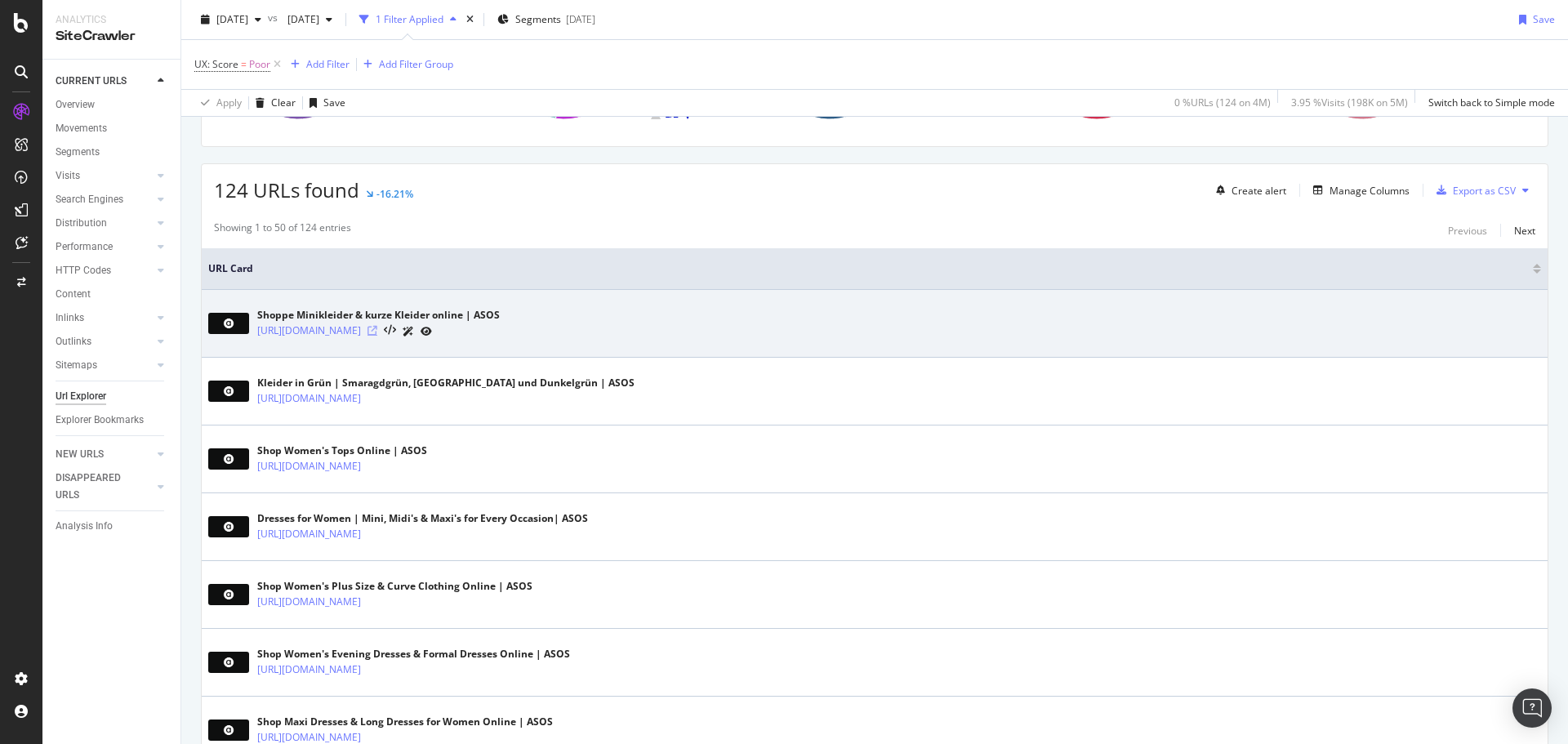
click at [378, 332] on icon at bounding box center [372, 330] width 10 height 10
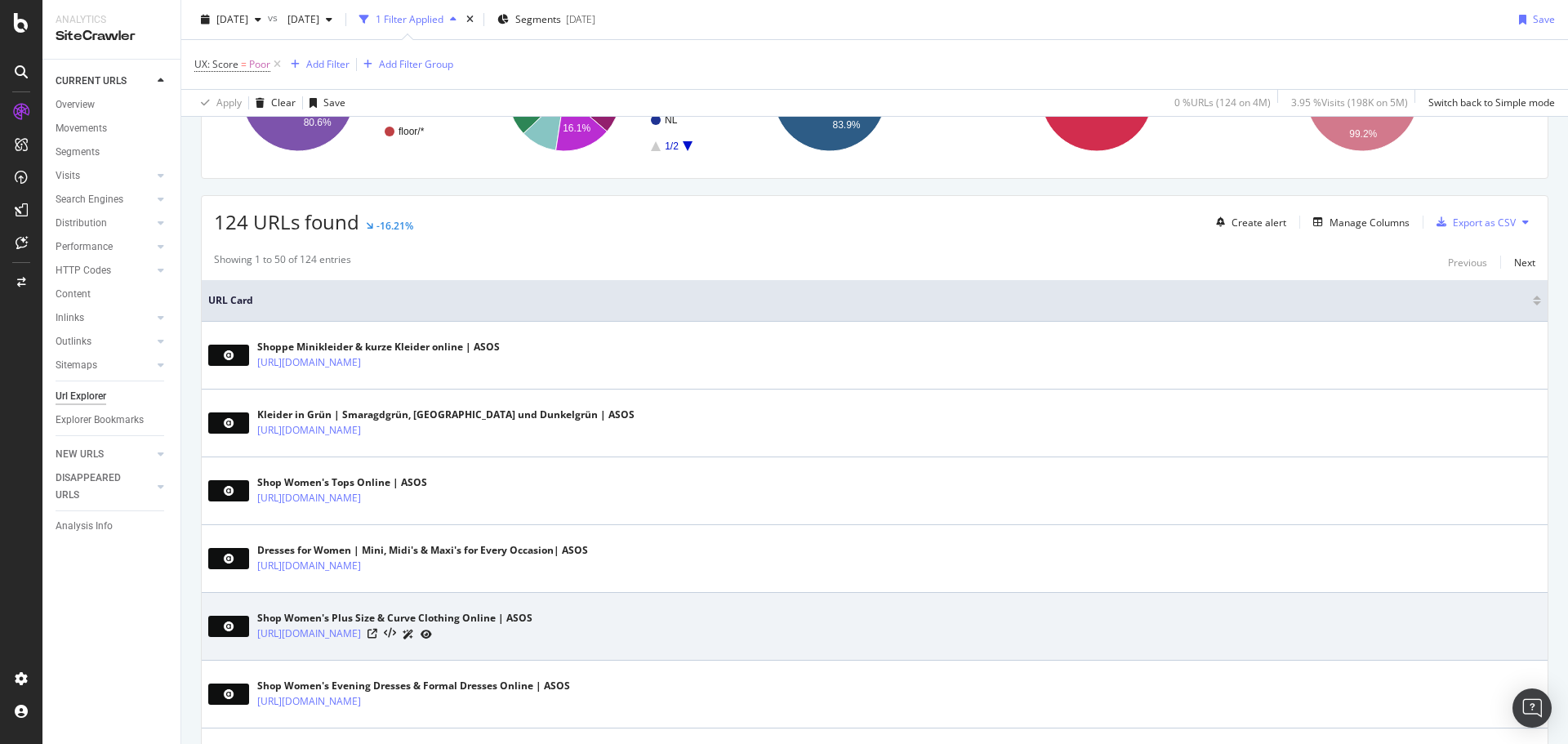
scroll to position [163, 0]
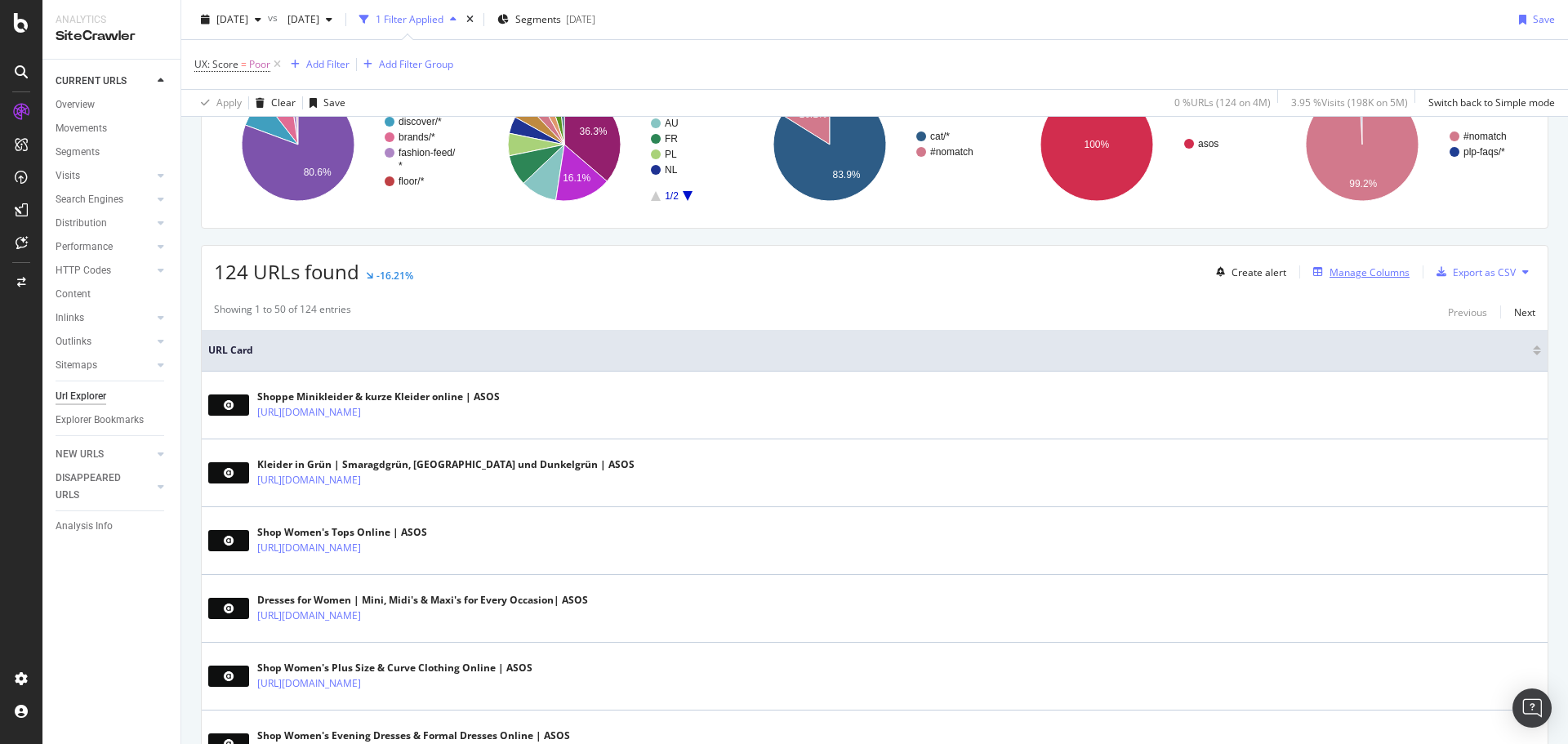
click at [1342, 275] on div "Manage Columns" at bounding box center [1368, 273] width 80 height 14
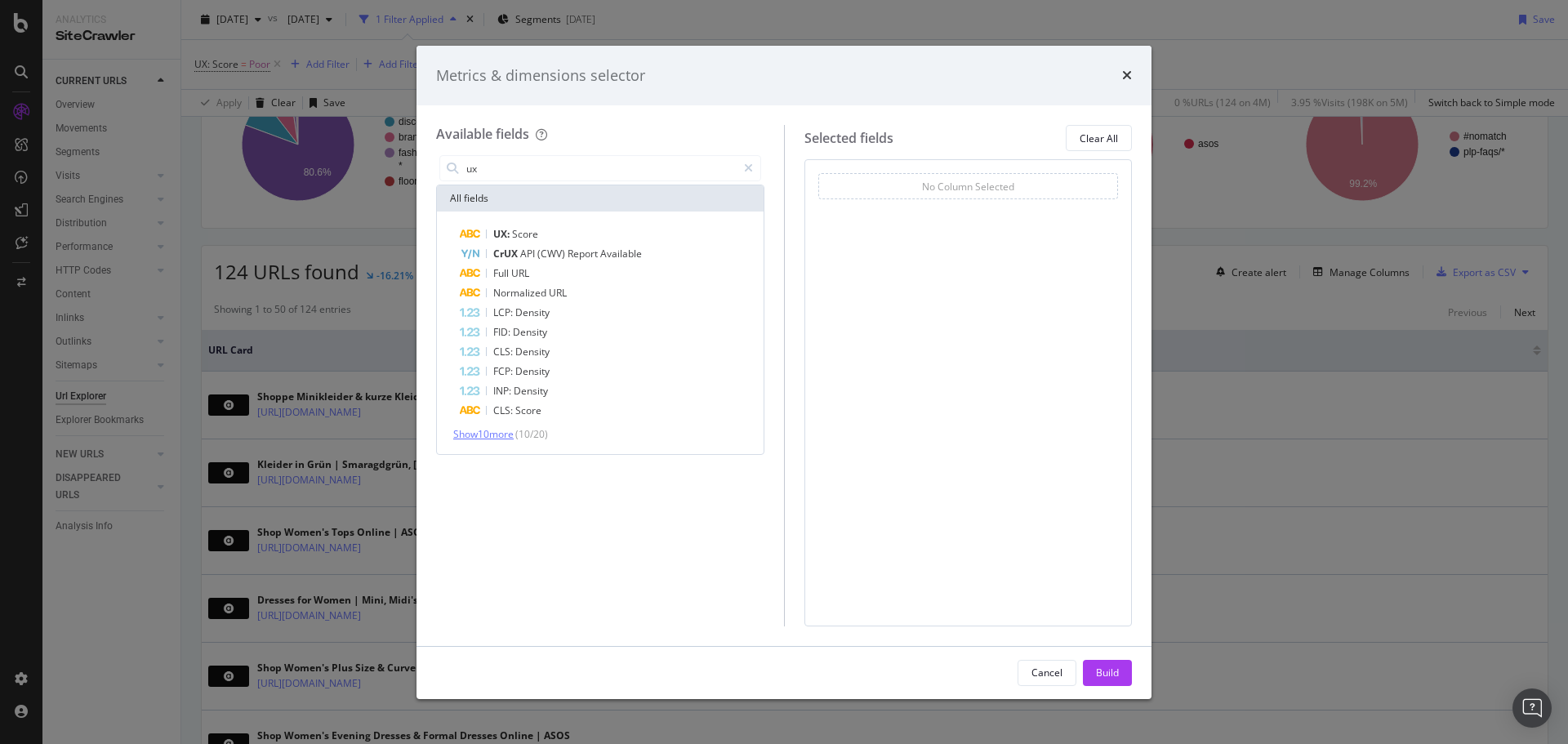
type input "ux"
click at [501, 440] on span "Show 10 more" at bounding box center [483, 434] width 61 height 14
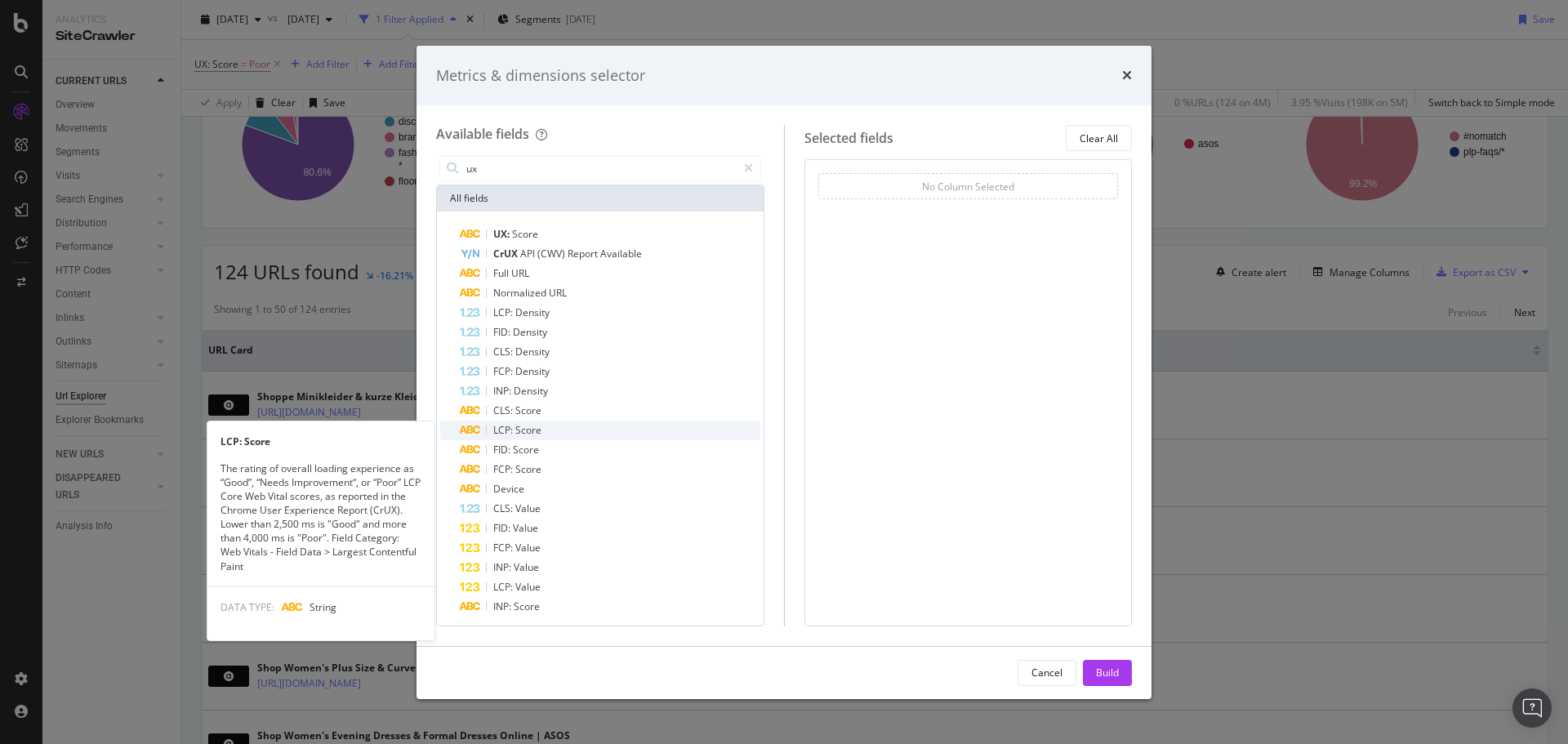
scroll to position [4, 0]
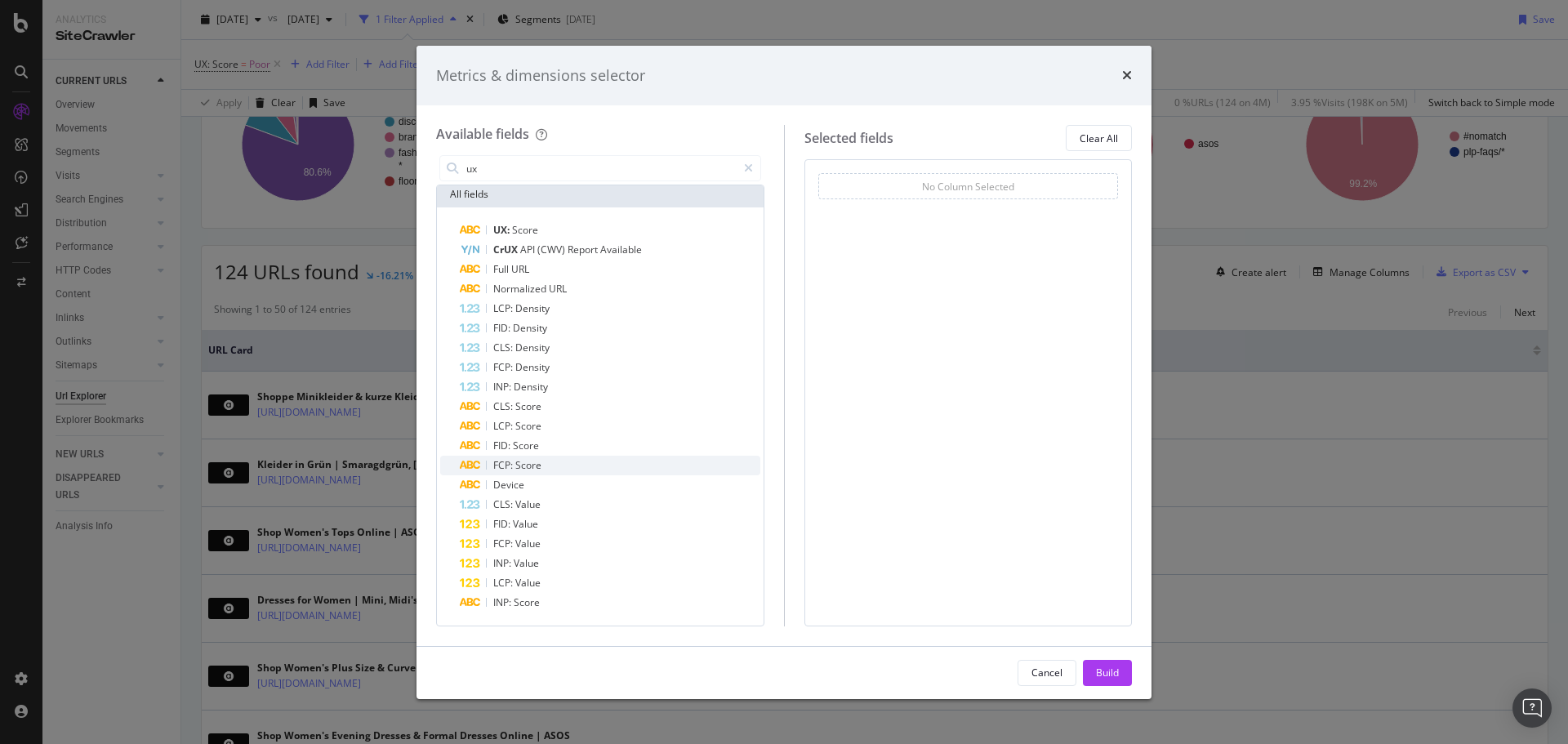
click at [597, 463] on div "FCP: Score" at bounding box center [610, 466] width 301 height 20
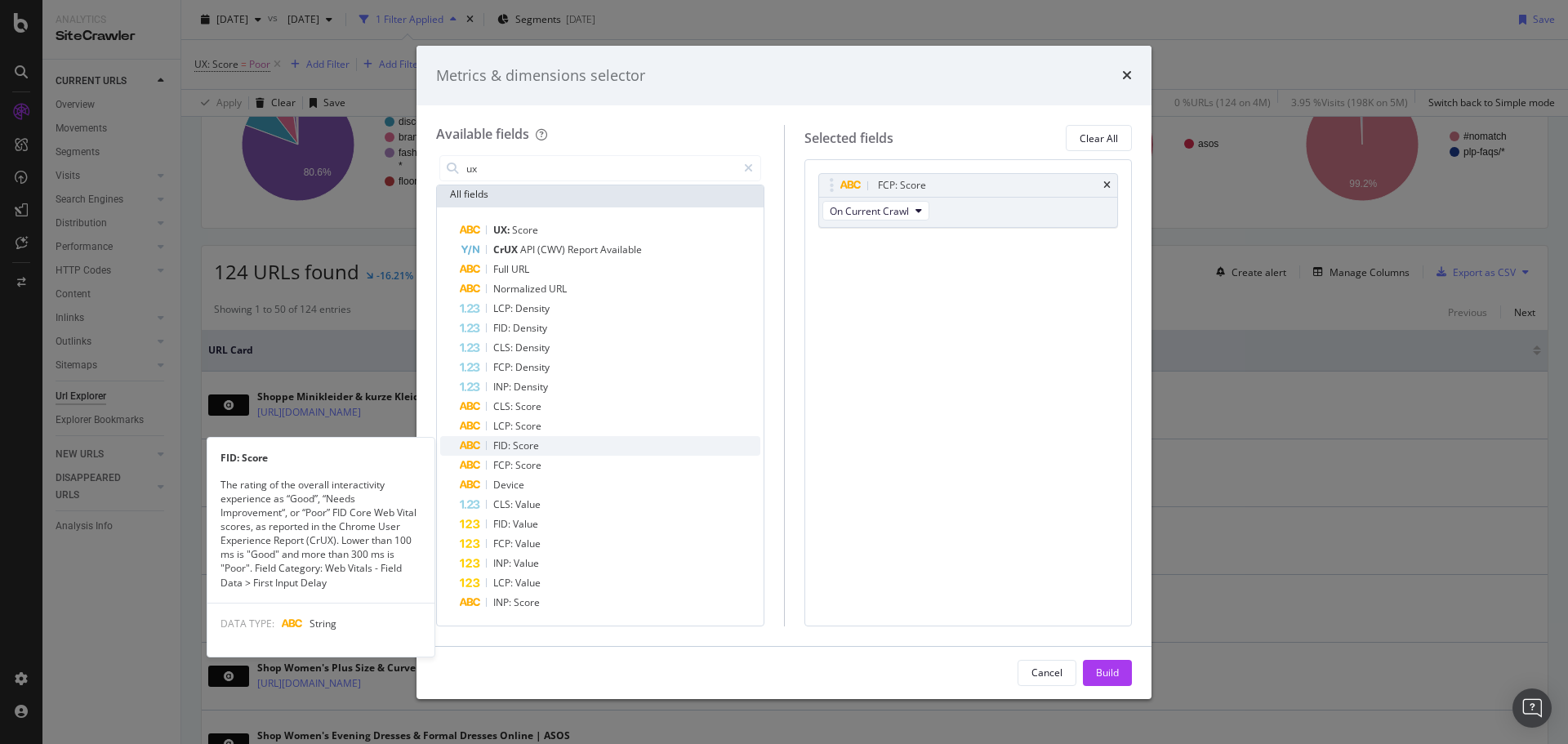
click at [584, 438] on div "FID: Score" at bounding box center [610, 446] width 301 height 20
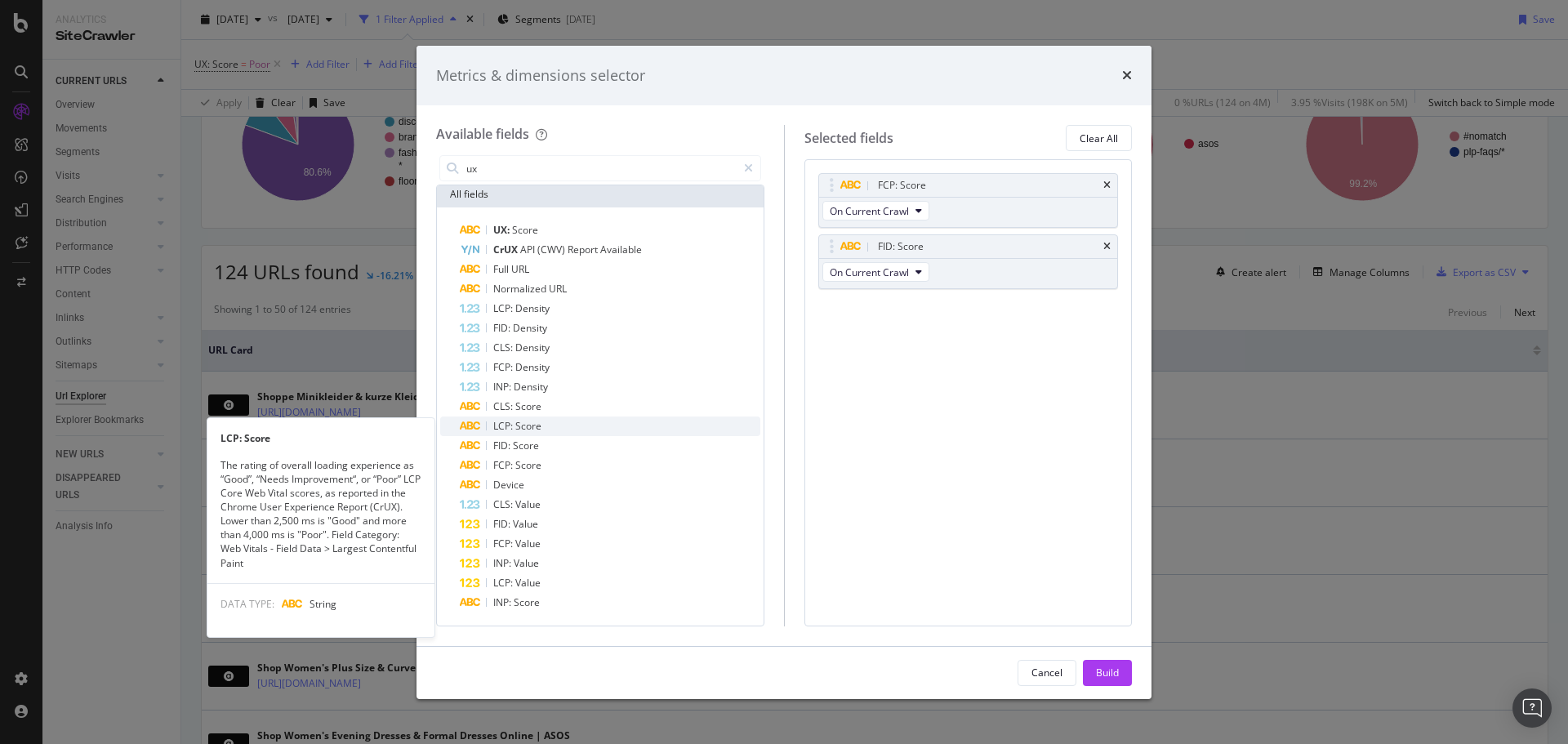
click at [581, 424] on div "LCP: Score" at bounding box center [610, 426] width 301 height 20
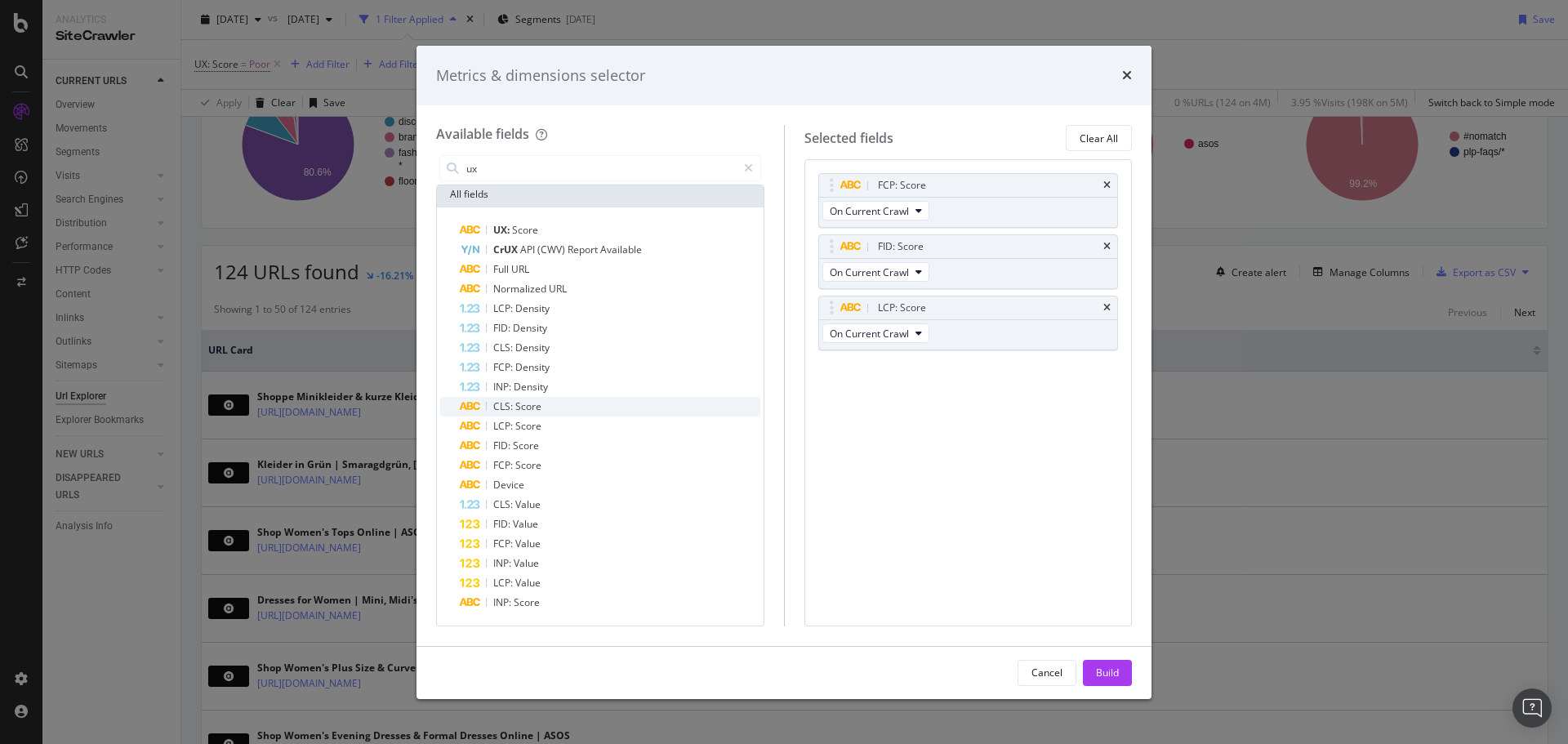
click at [581, 407] on div "CLS: Score" at bounding box center [610, 406] width 301 height 20
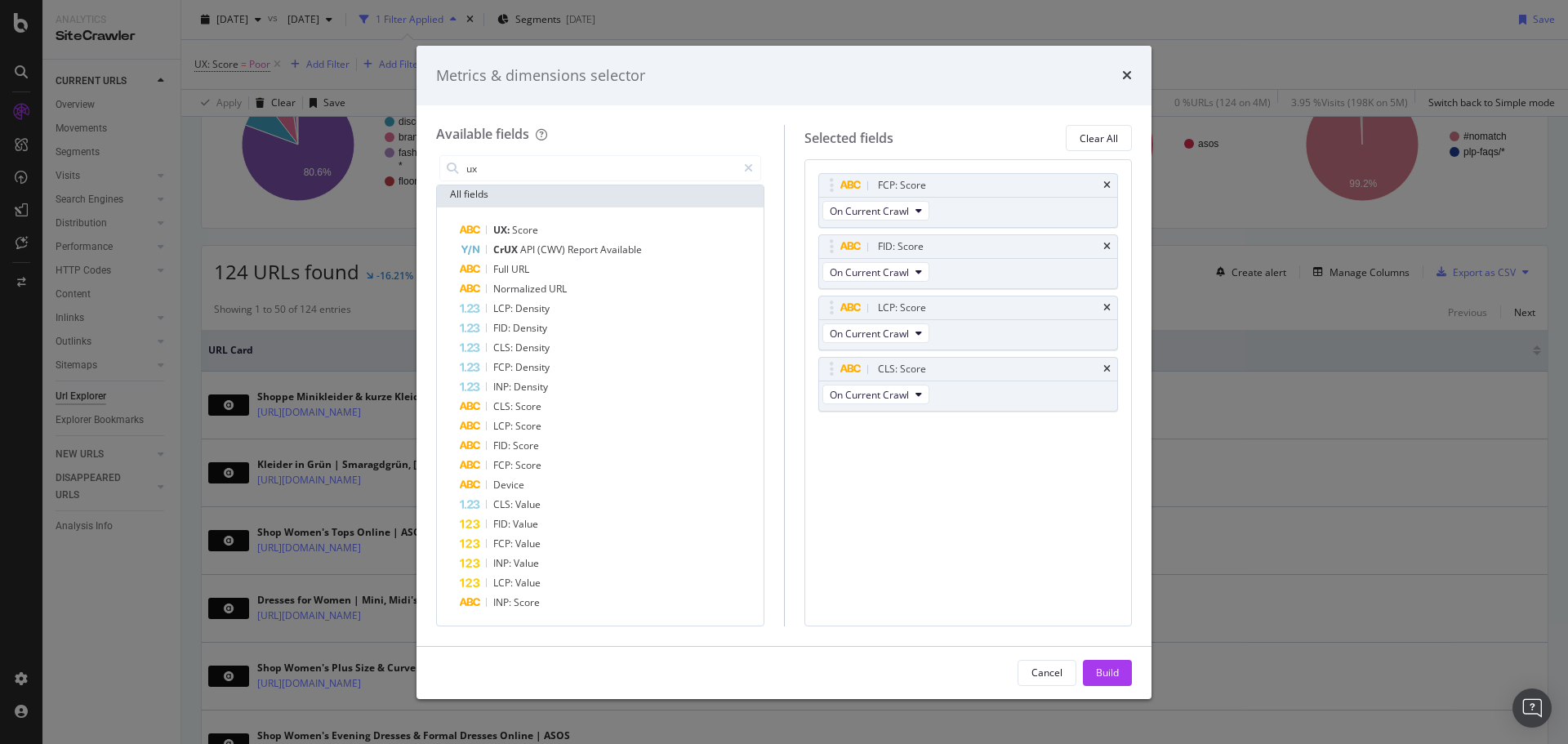
click at [1019, 593] on div "FCP: Score On Current Crawl FID: Score On Current Crawl LCP: Score On Current C…" at bounding box center [968, 392] width 328 height 466
click at [1099, 676] on div "Build" at bounding box center [1107, 673] width 23 height 14
